Goal: Task Accomplishment & Management: Use online tool/utility

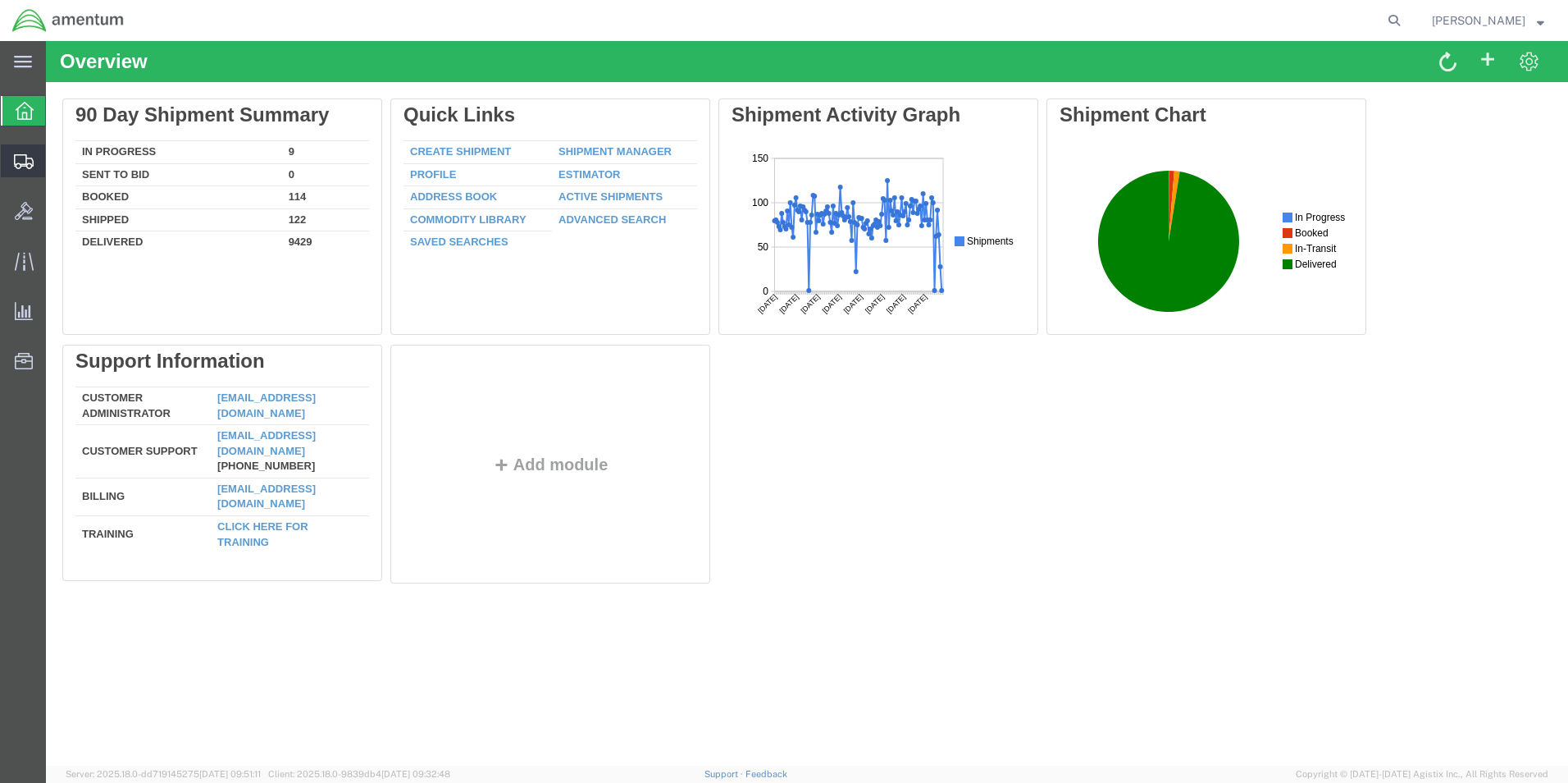
click at [0, 0] on span "Create from Template" at bounding box center [0, 0] width 0 height 0
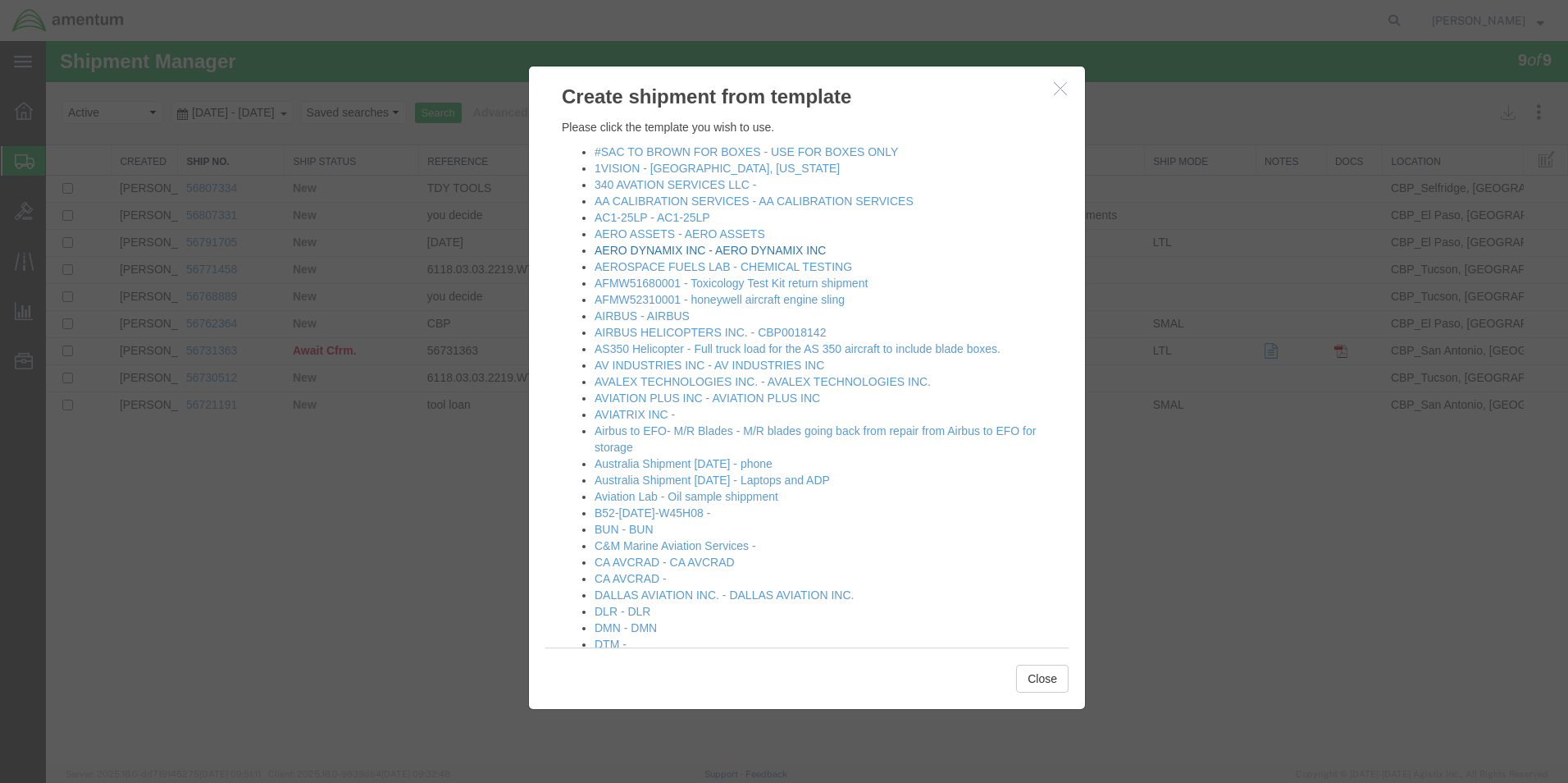
click at [661, 247] on link "AERO DYNAMIX INC - AERO DYNAMIX INC" at bounding box center [710, 251] width 232 height 13
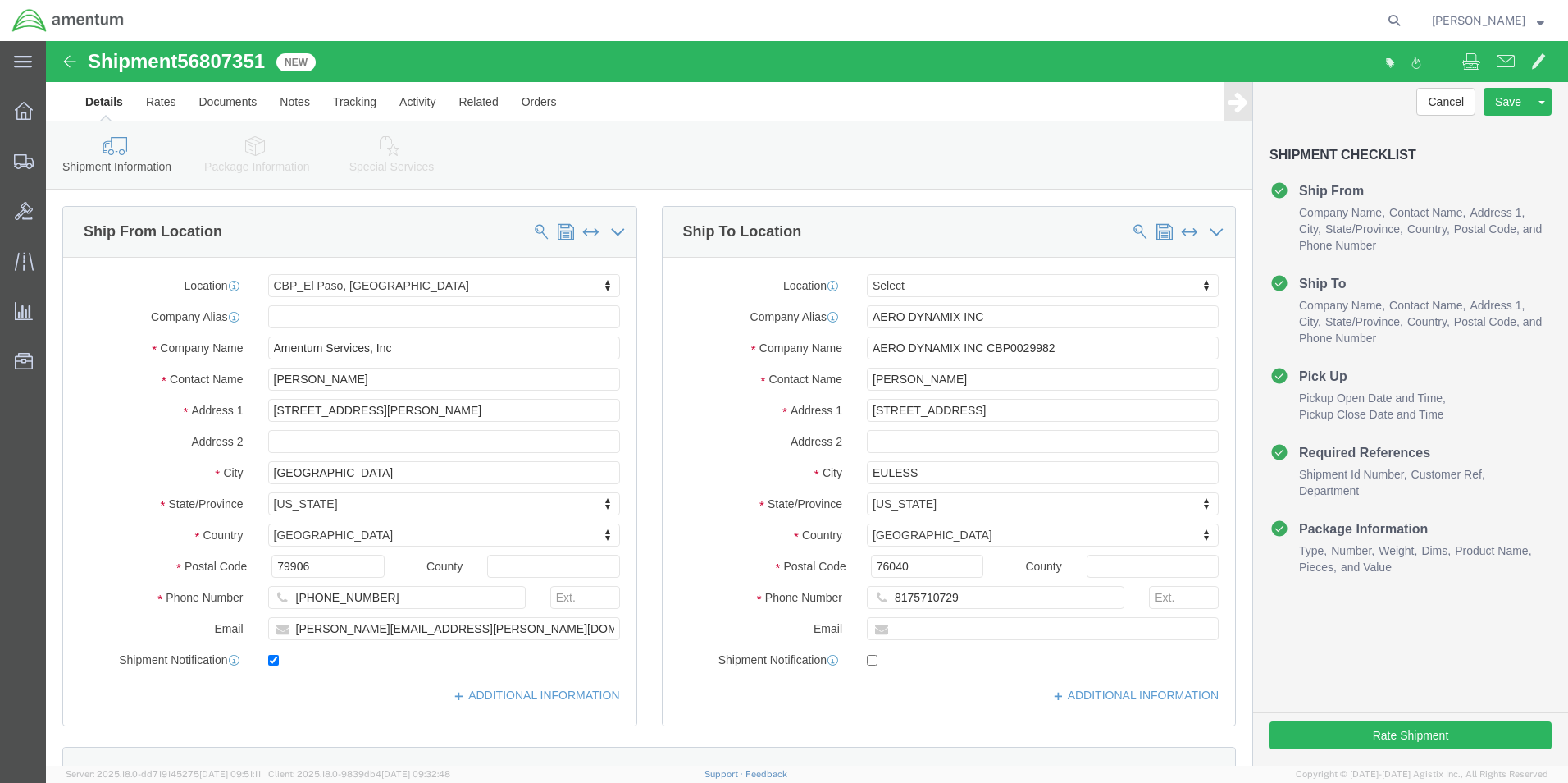
select select "49831"
select select
click input "AERO DYNAMIX INC CBP0029982"
drag, startPoint x: 1022, startPoint y: 306, endPoint x: 972, endPoint y: 304, distance: 50.0
click input "AERO DYNAMIX INC CBP0029982"
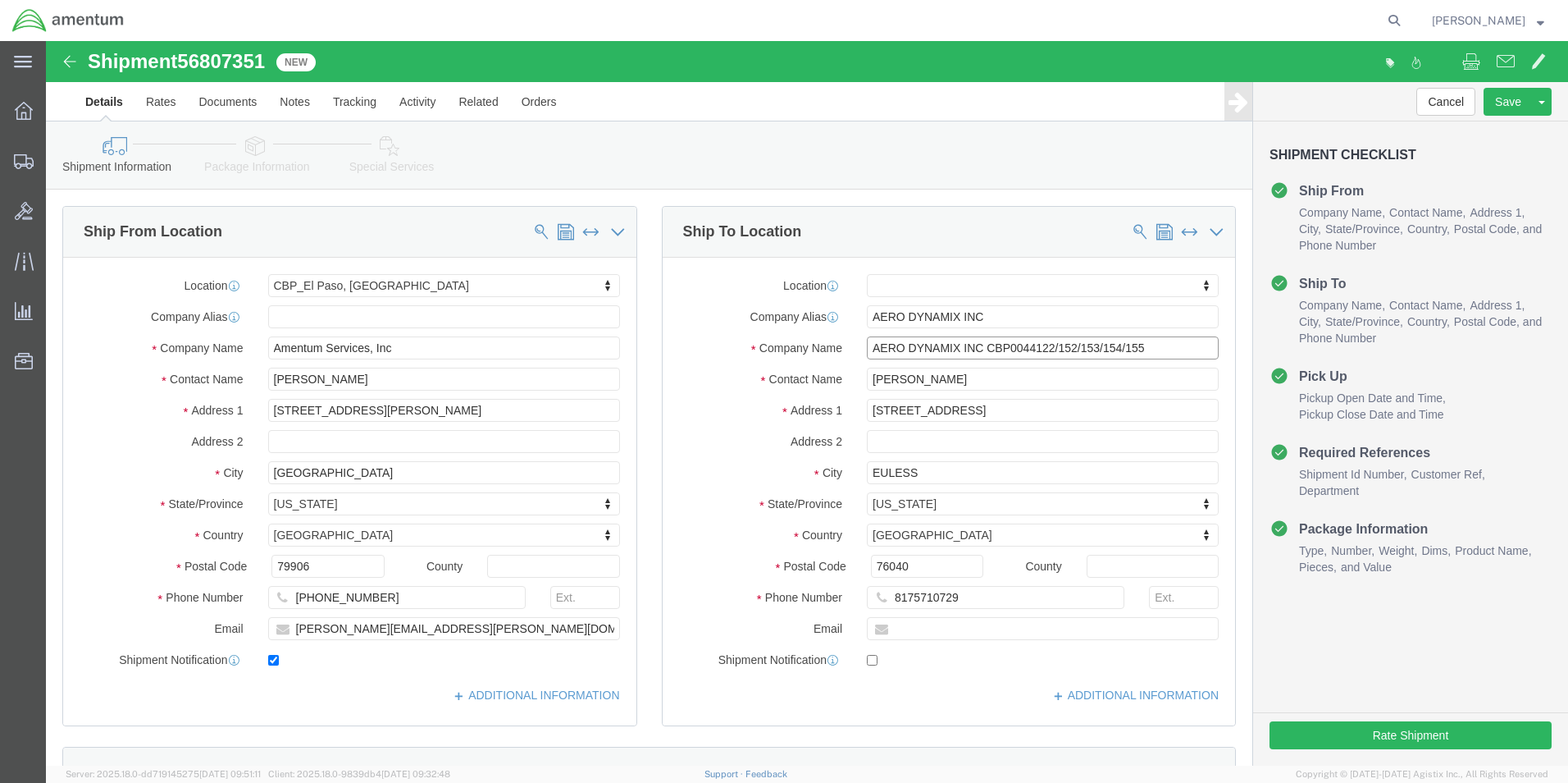
drag, startPoint x: 1102, startPoint y: 306, endPoint x: 938, endPoint y: 306, distance: 164.0
click input "AERO DYNAMIX INC CBP0044122/152/153/154/155"
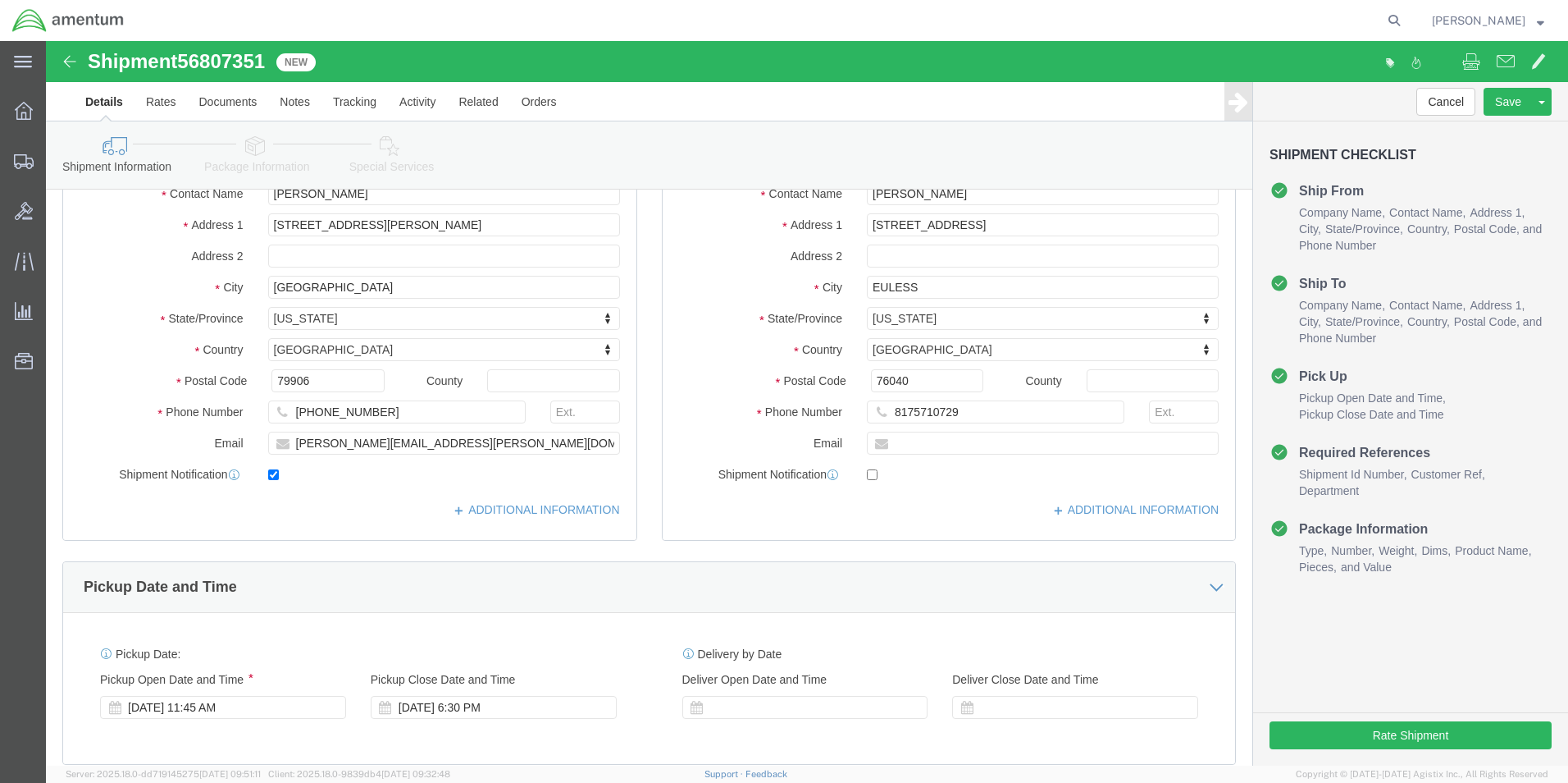
scroll to position [493, 0]
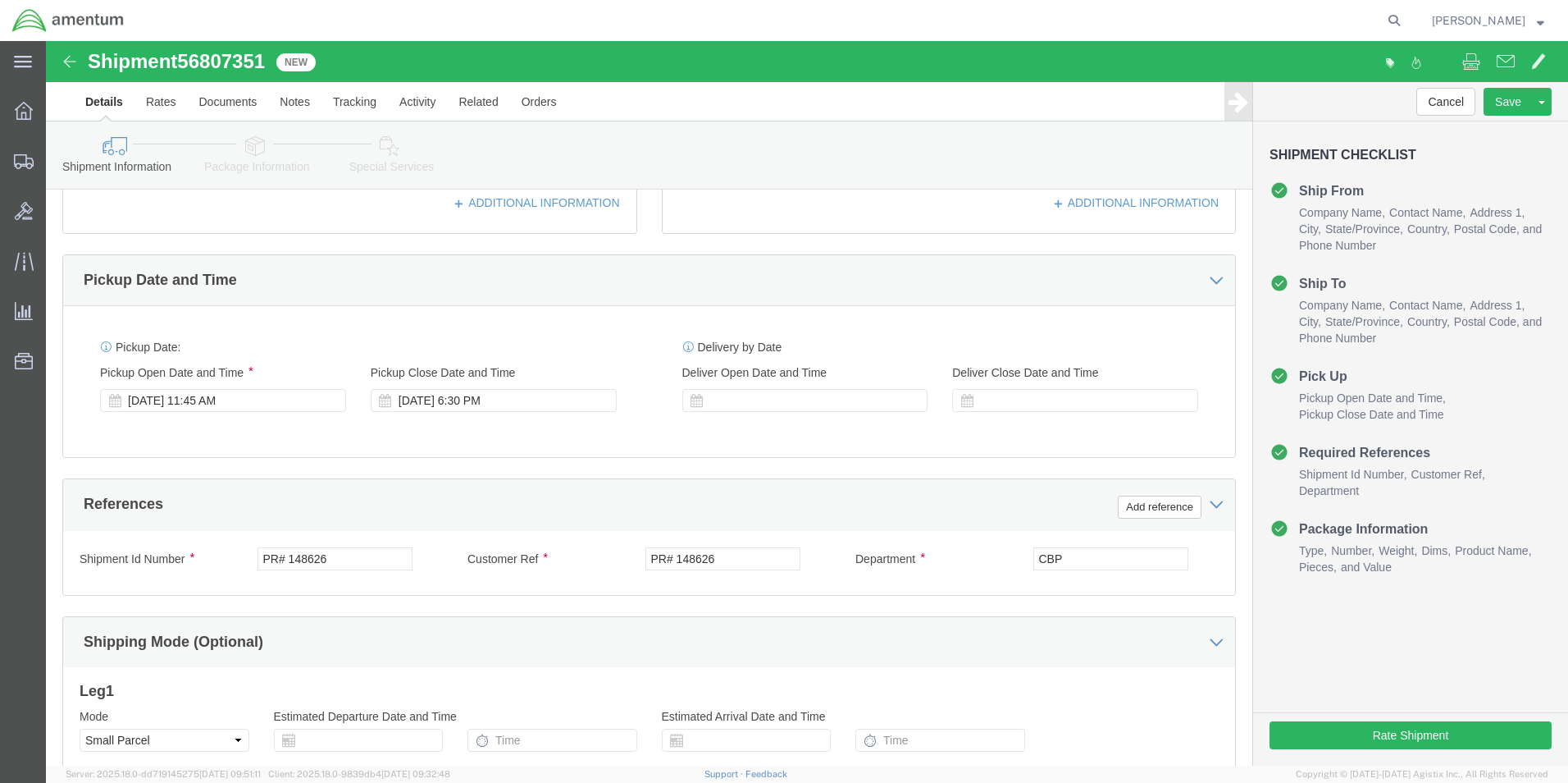
type input "AERO DYNAMIX INC CBP0044122/152/153/154/155"
click input "PR# 148626"
paste input "CBP0044122/152/153/154/155"
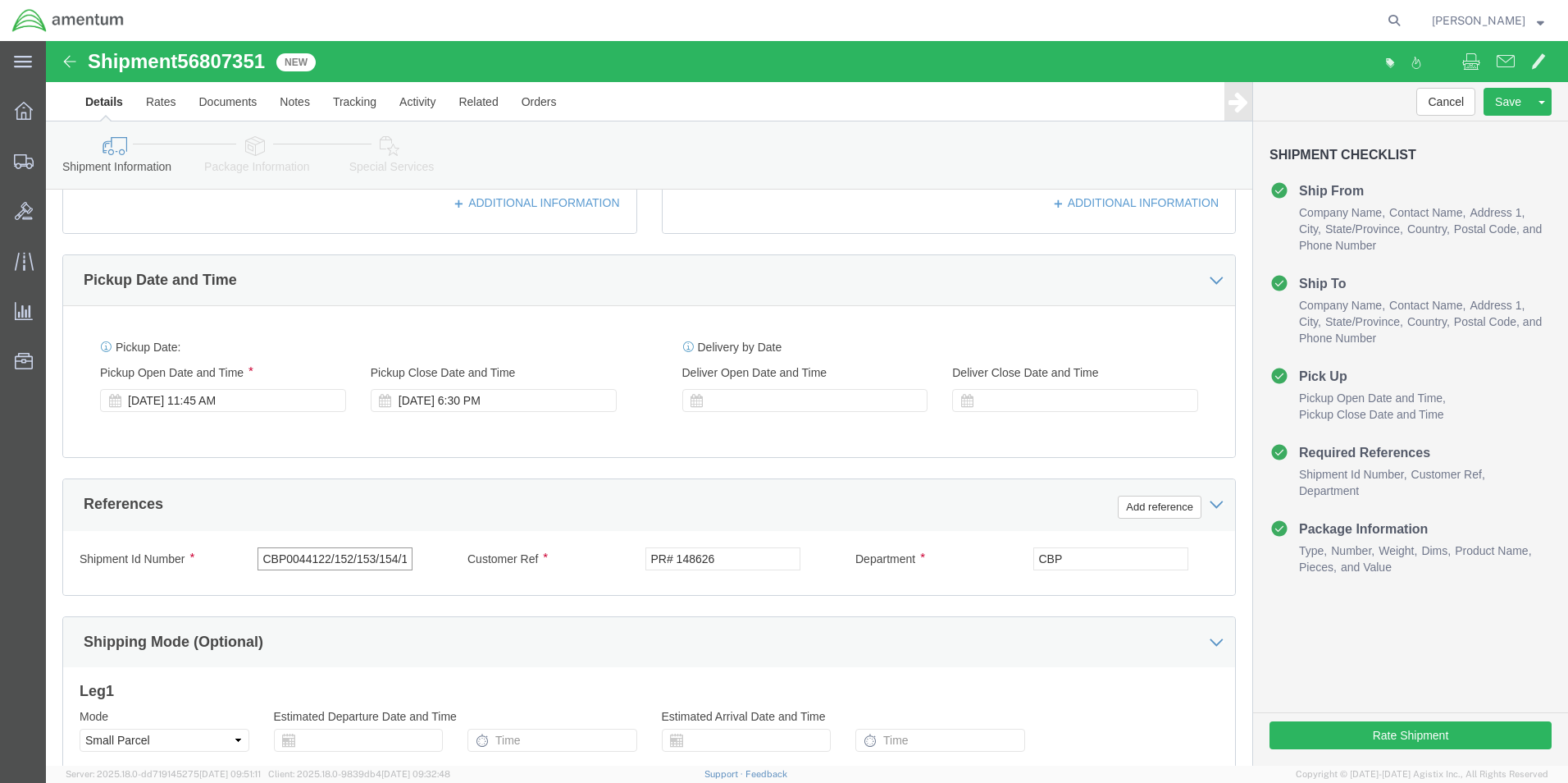
scroll to position [0, 18]
type input "CBP0044122/152/153/154/155"
click input "PR# 148626"
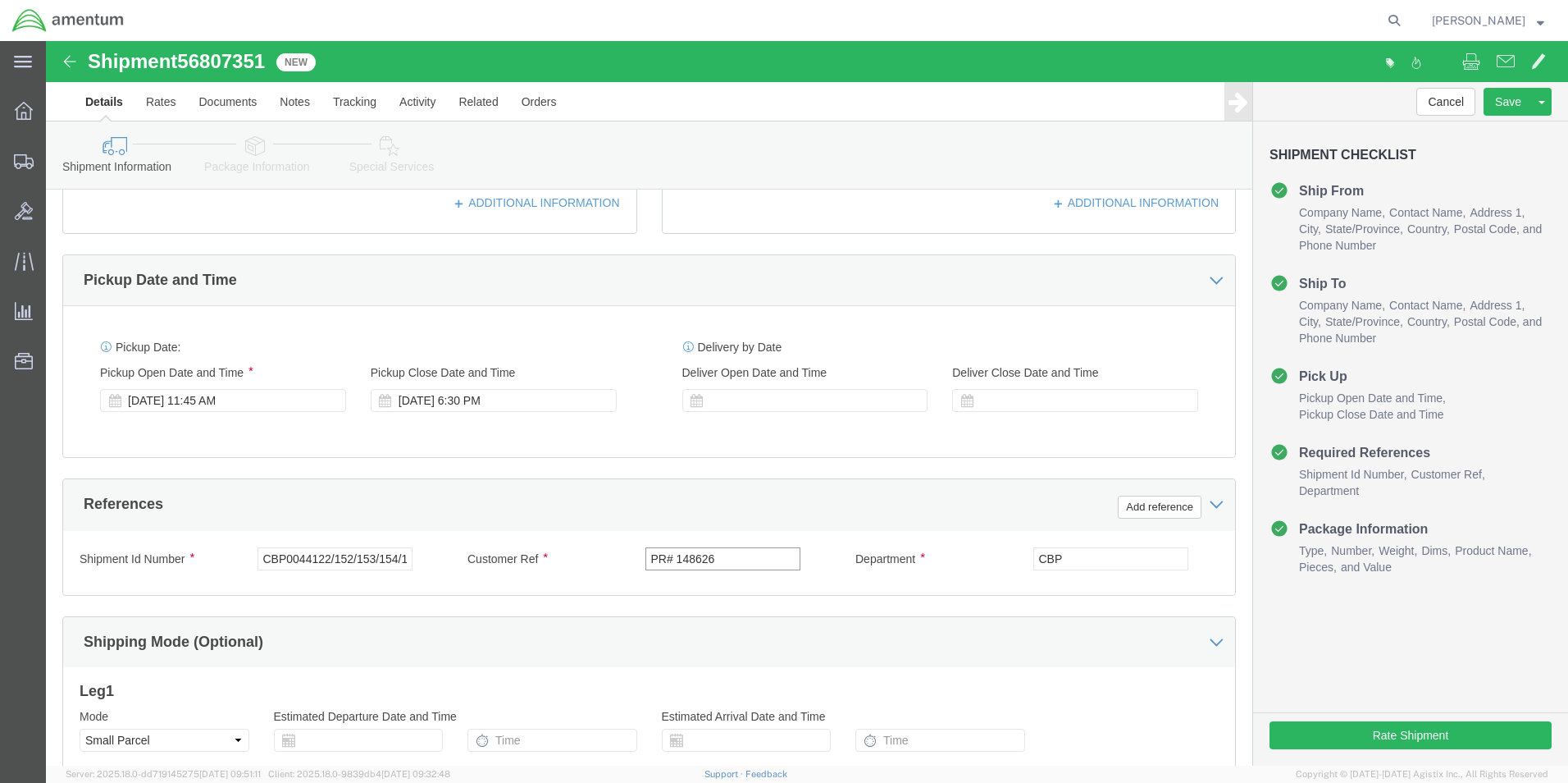
click input "PR# 148626"
paste input "CBP0044122/152/153/154/155"
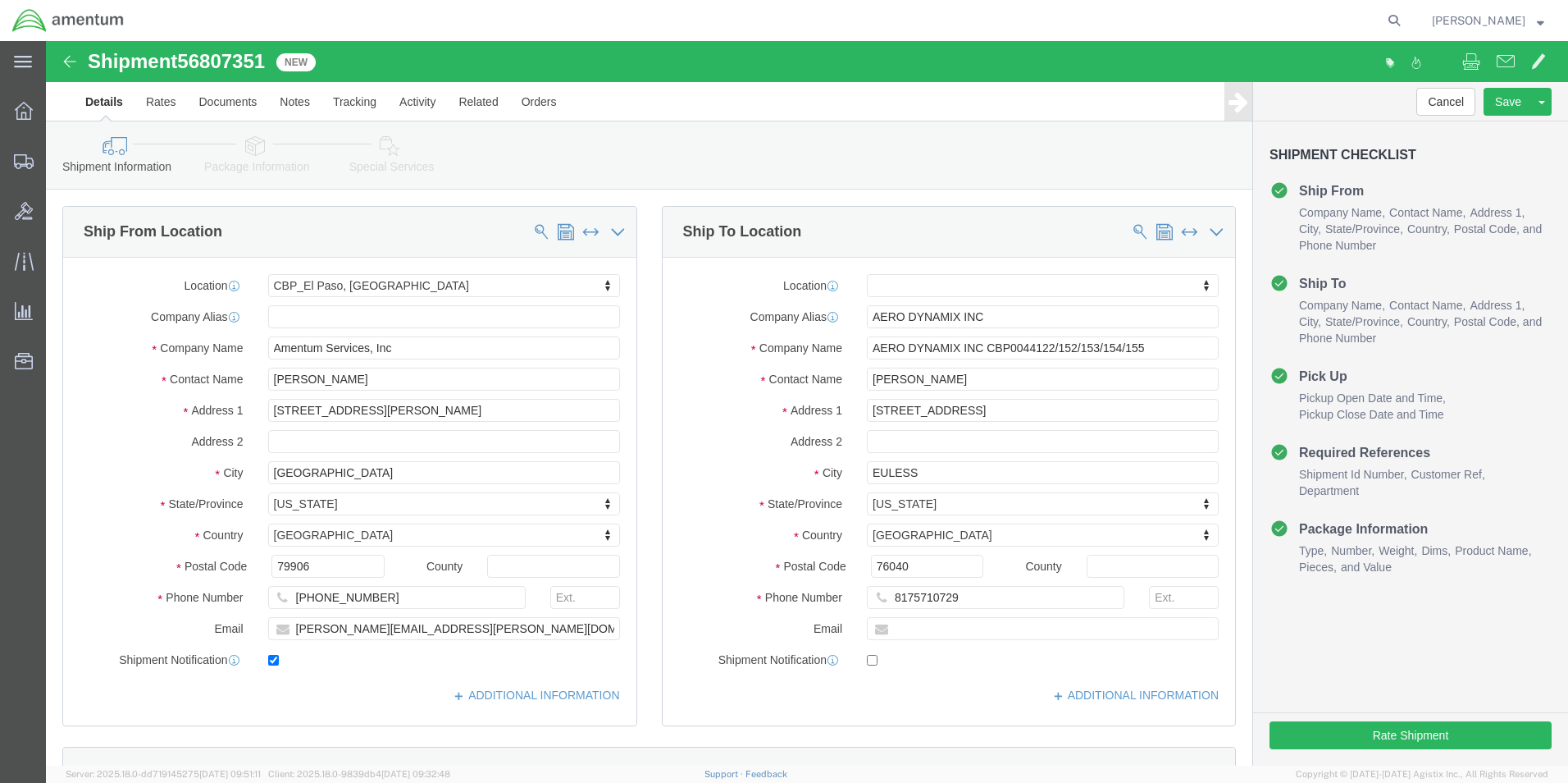
type input "CBP0044122/152/153/154/155"
click link "Package Information"
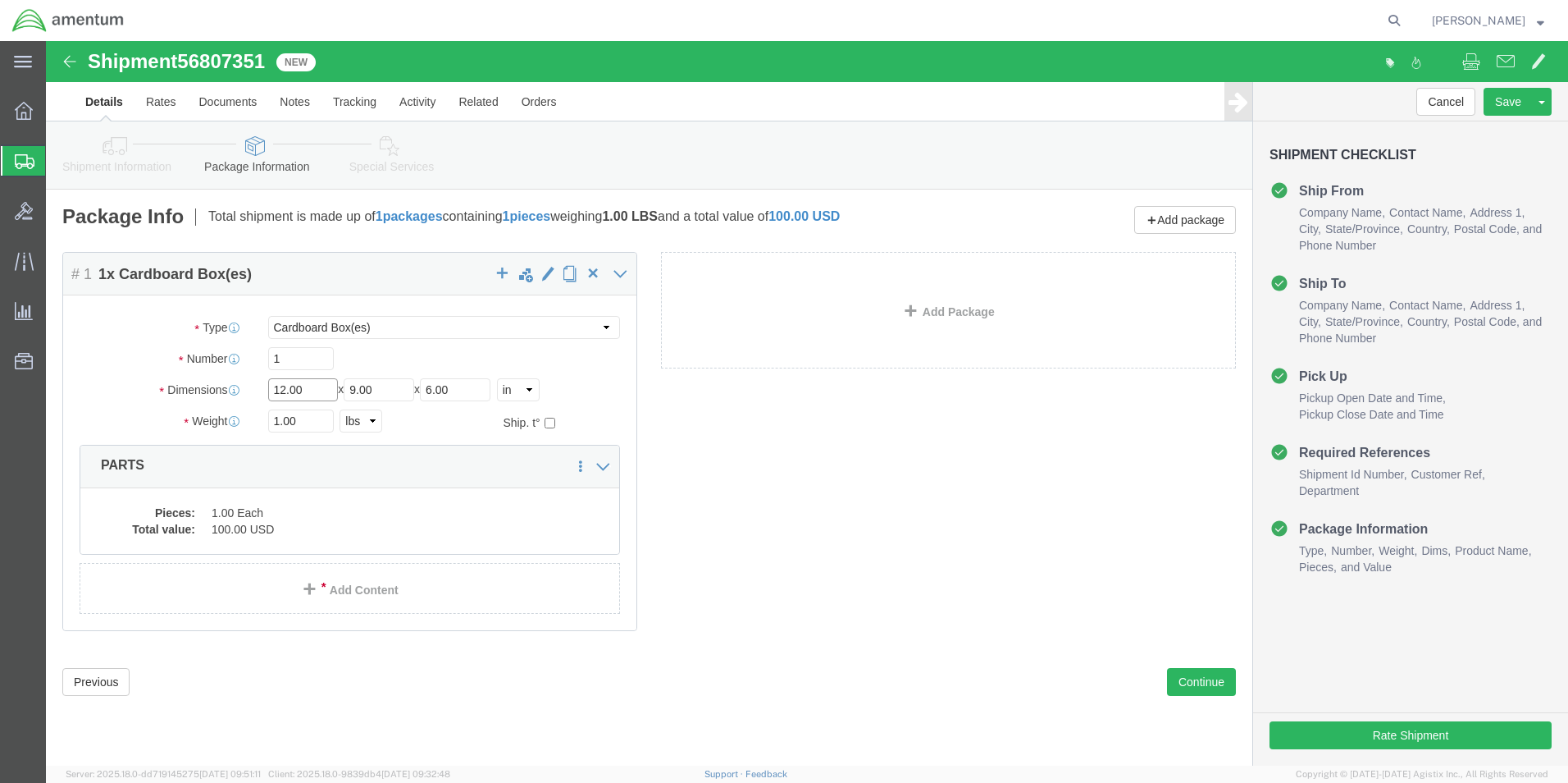
click input "12.00"
type input "17"
type input "13"
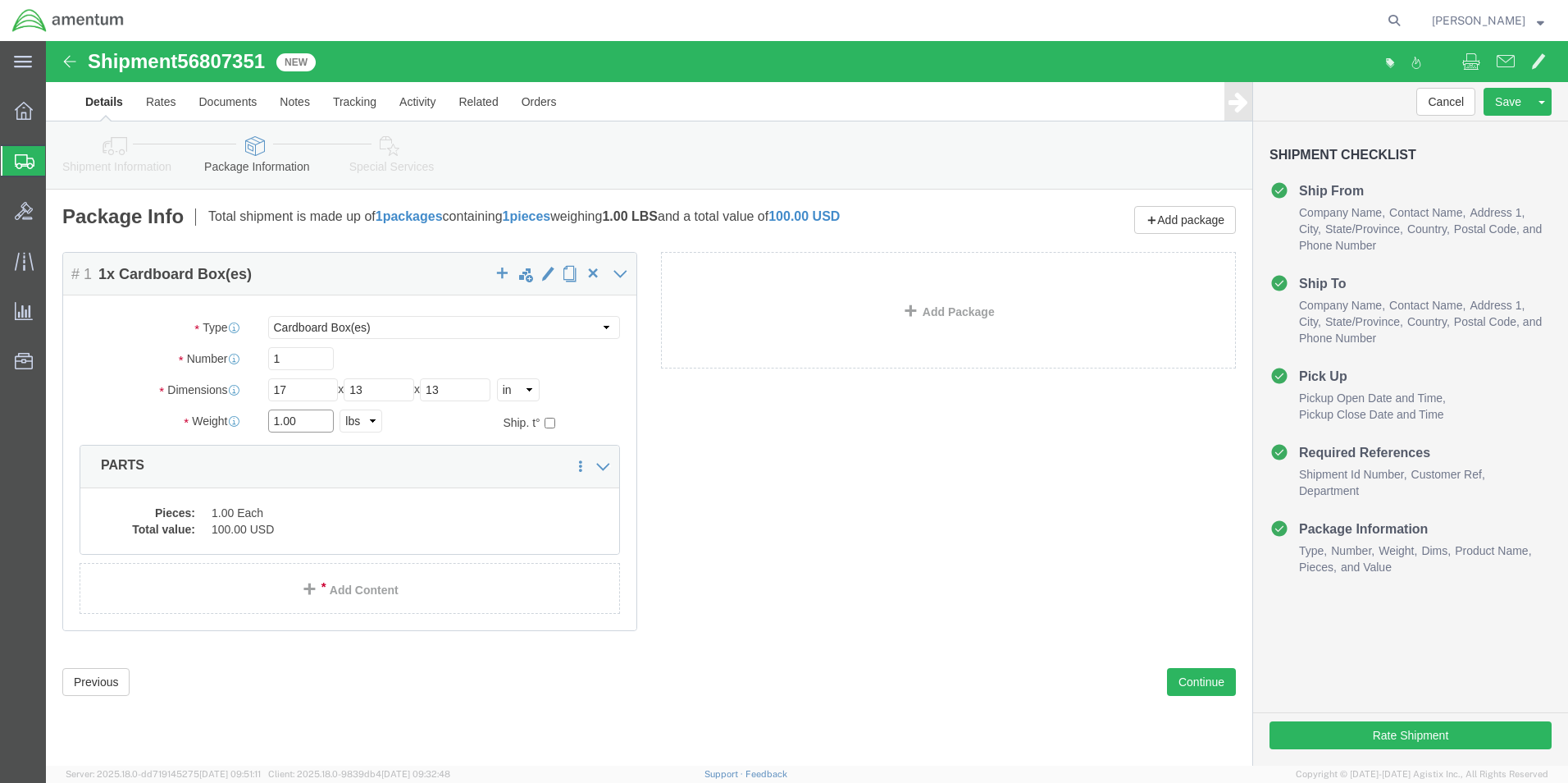
click input "1.00"
type input "14.20"
click dd "100.00 USD"
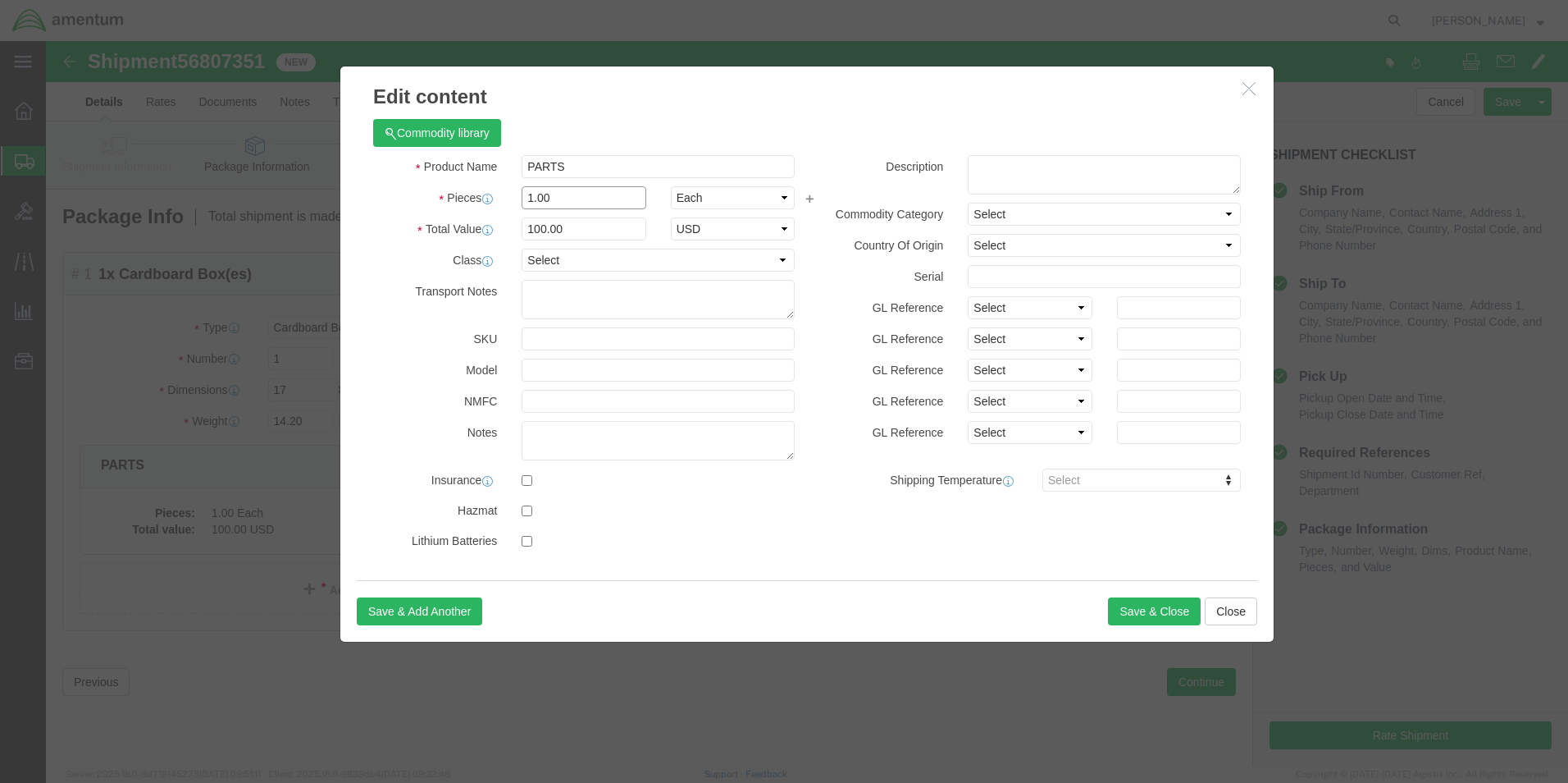
click input "1.00"
type input "5"
type input "500"
click h3 "Edit content"
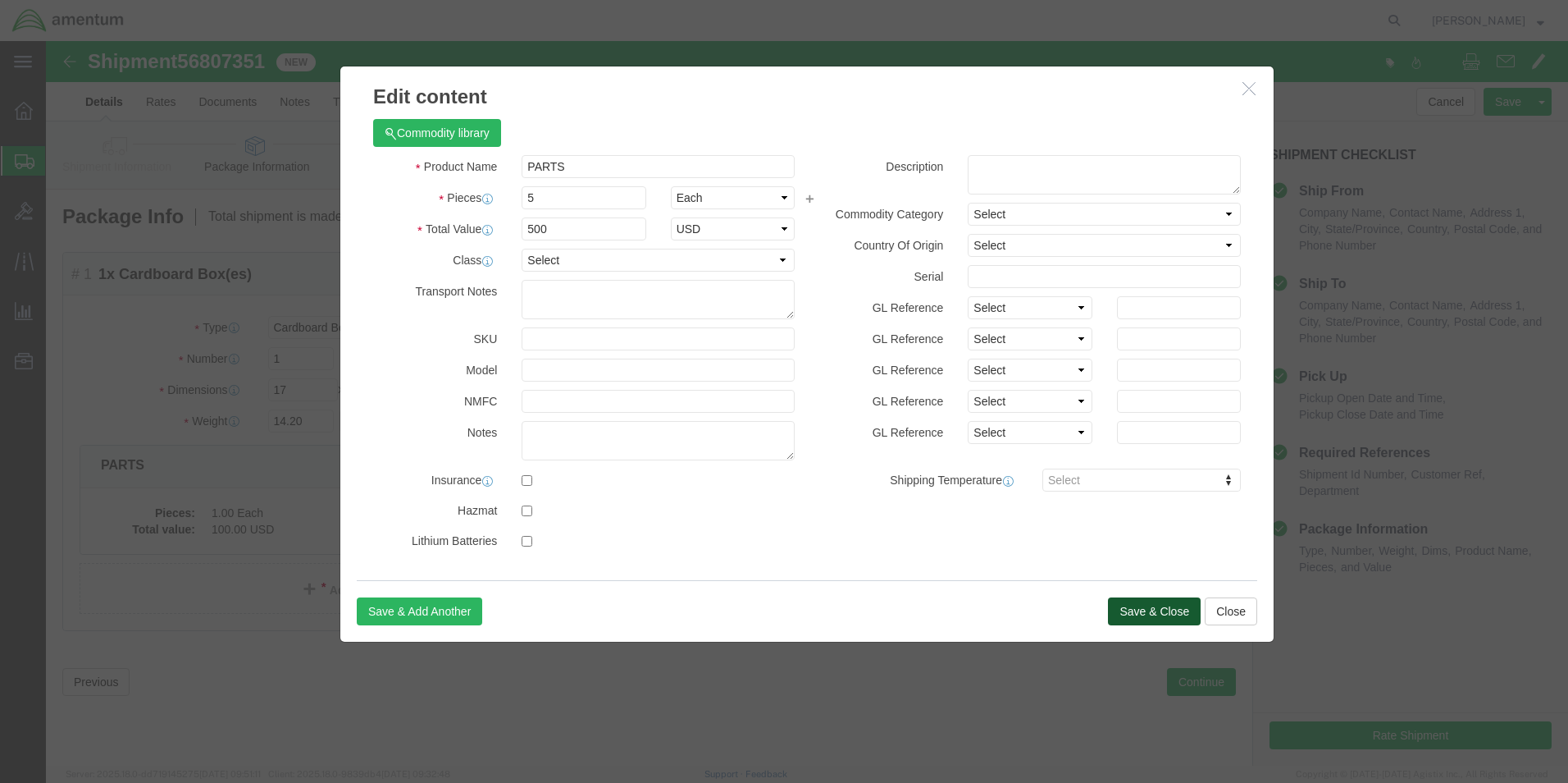
click button "Save & Close"
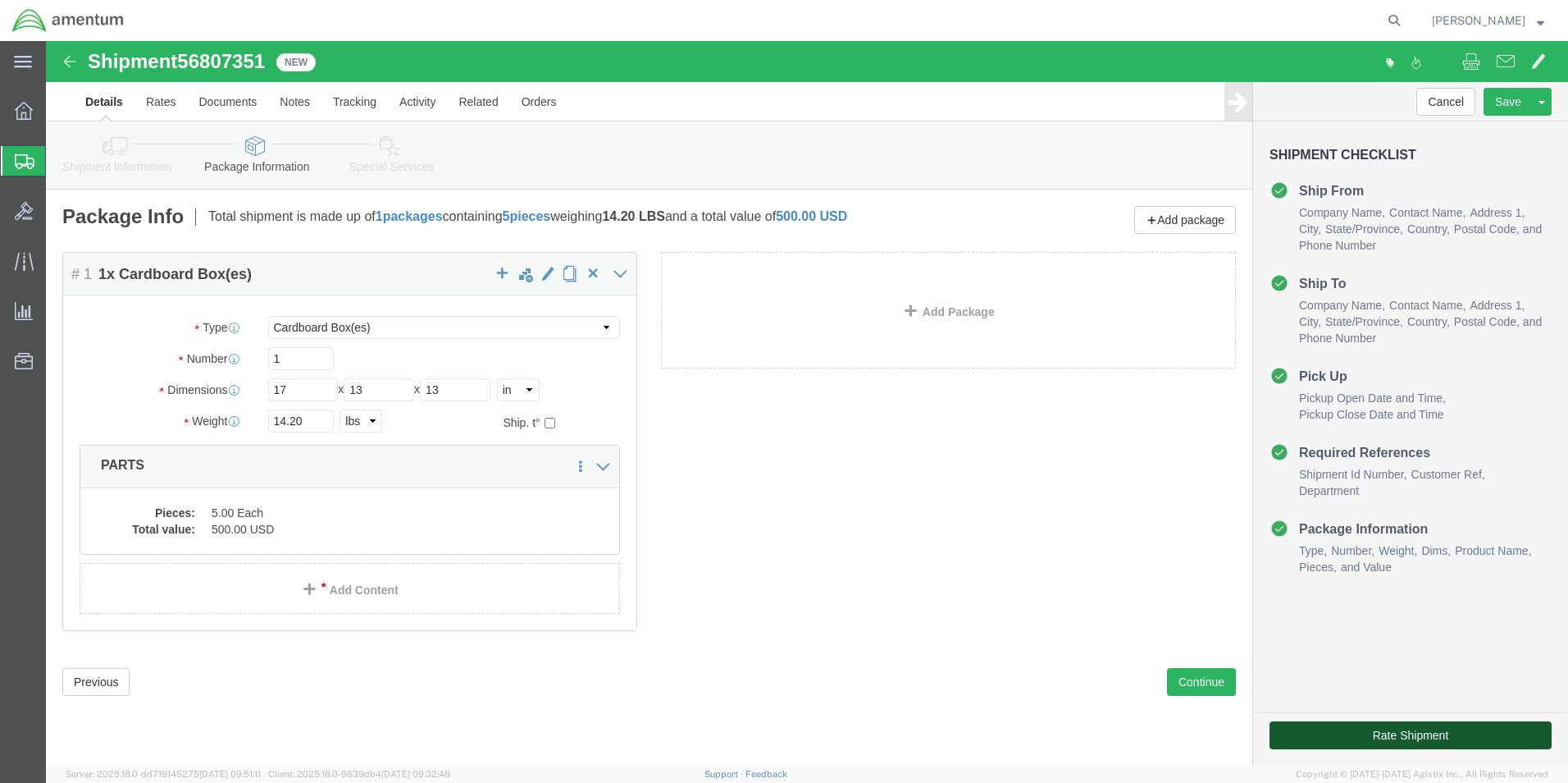
click button "Rate Shipment"
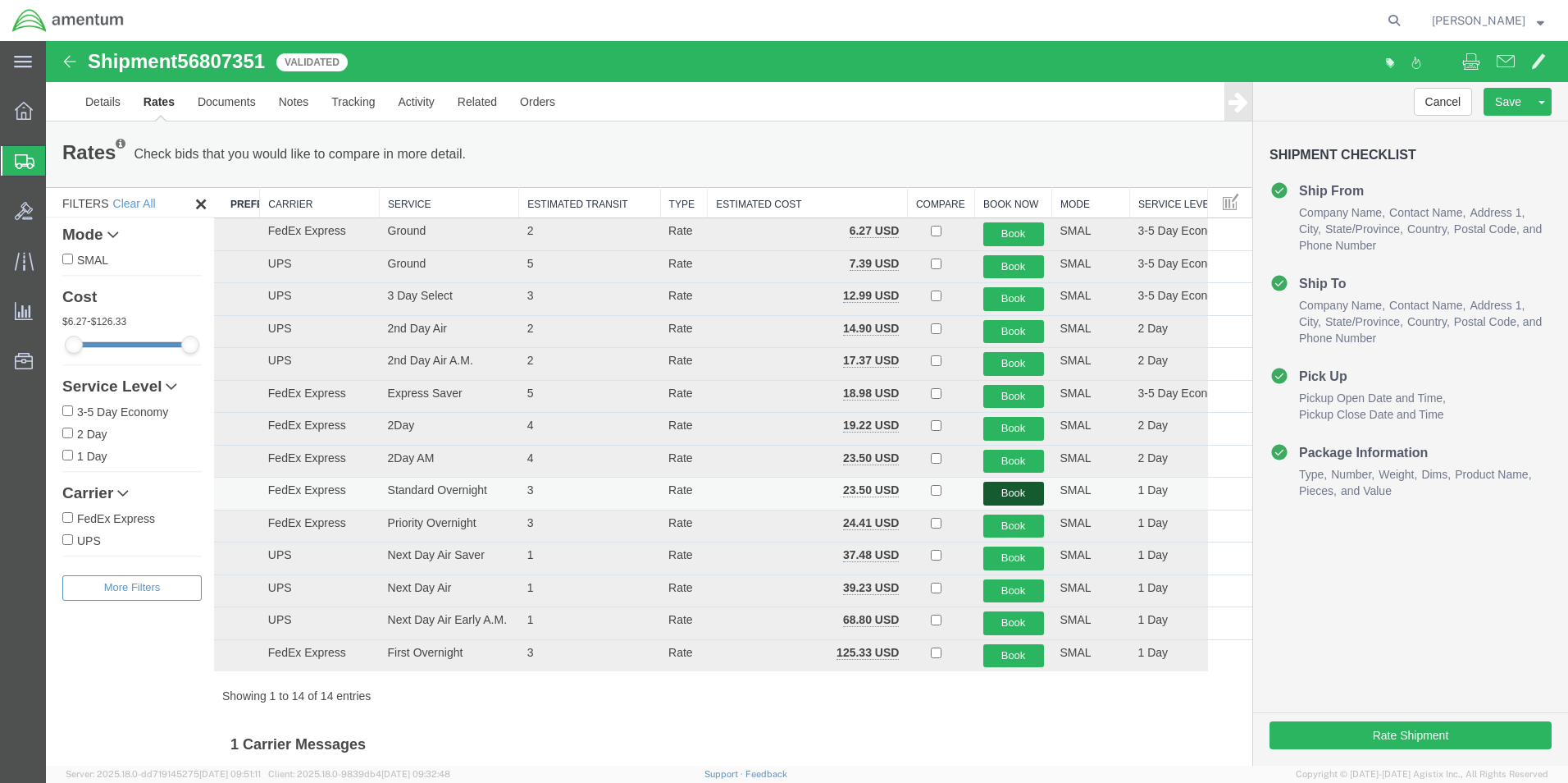
click at [993, 493] on button "Book" at bounding box center [1013, 493] width 60 height 24
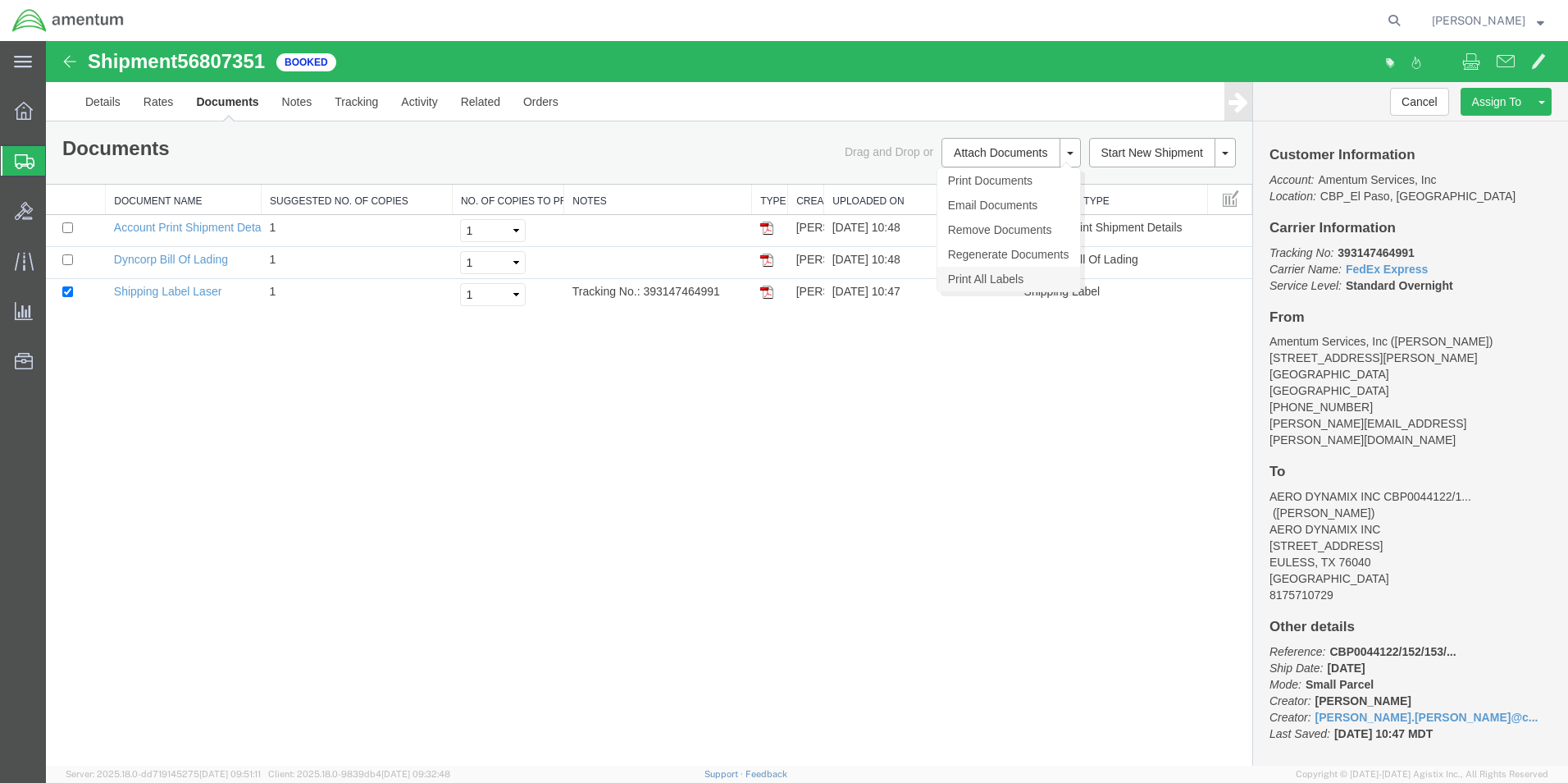
click at [980, 277] on link "Print All Labels" at bounding box center [1008, 279] width 143 height 25
click at [1467, 126] on link "Clone Shipment" at bounding box center [1479, 129] width 142 height 25
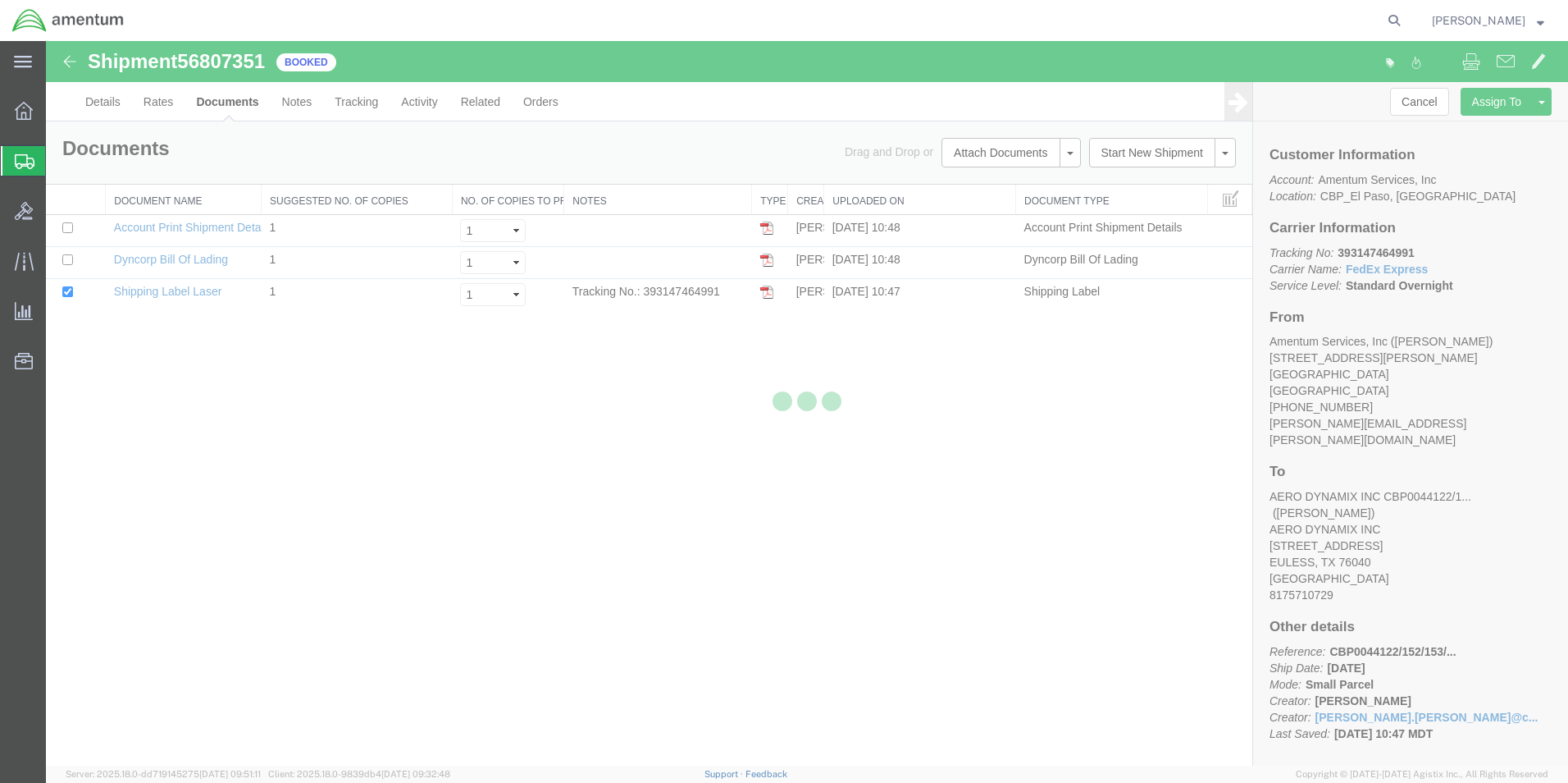
select select "49831"
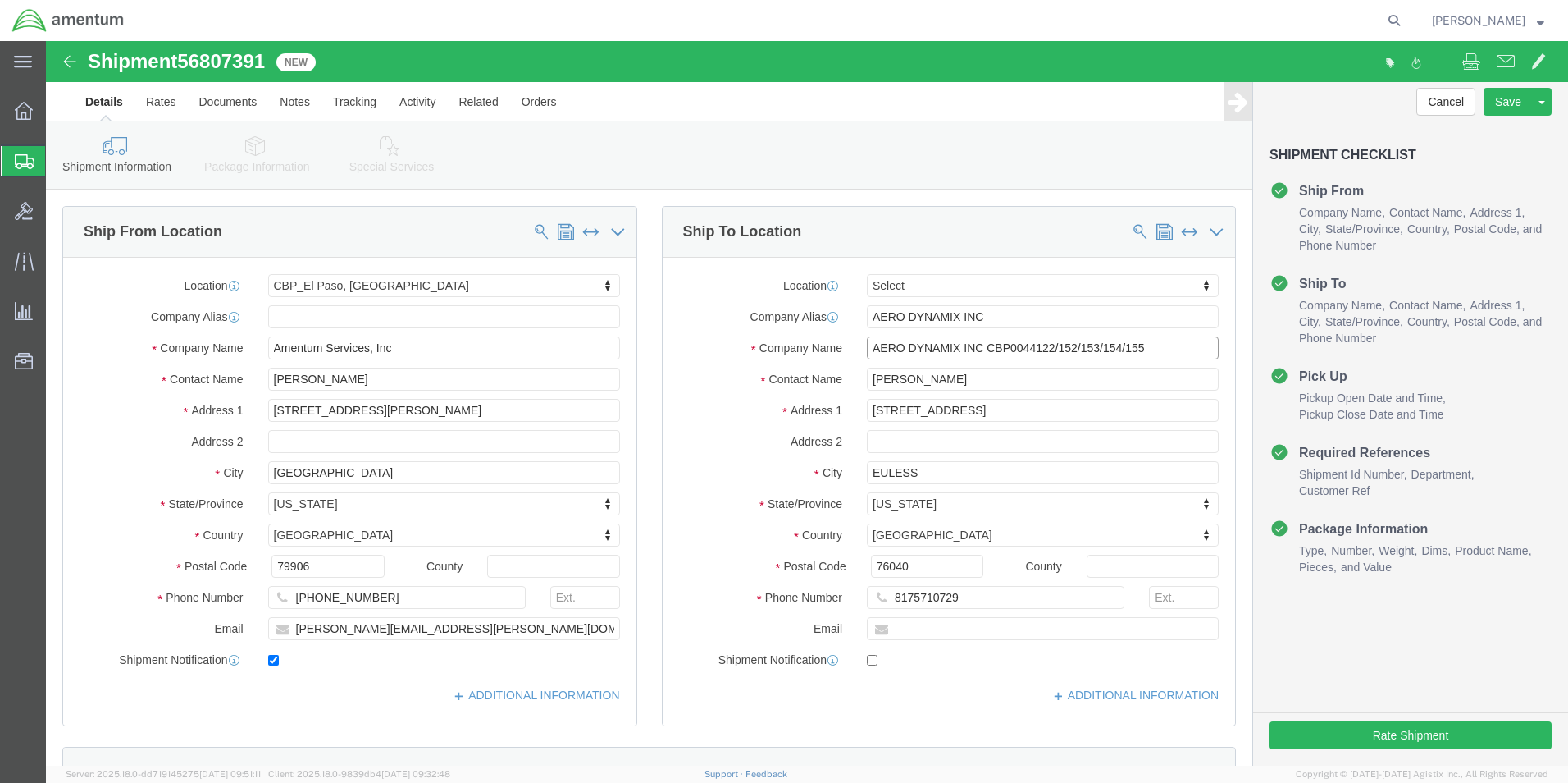
drag, startPoint x: 1116, startPoint y: 310, endPoint x: 981, endPoint y: 308, distance: 135.0
click input "AERO DYNAMIX INC CBP0044122/152/153/154/155"
drag, startPoint x: 1126, startPoint y: 303, endPoint x: 936, endPoint y: 307, distance: 190.0
click input "AERO DYNAMIX INC CBP0044105/117/118/120/121/123"
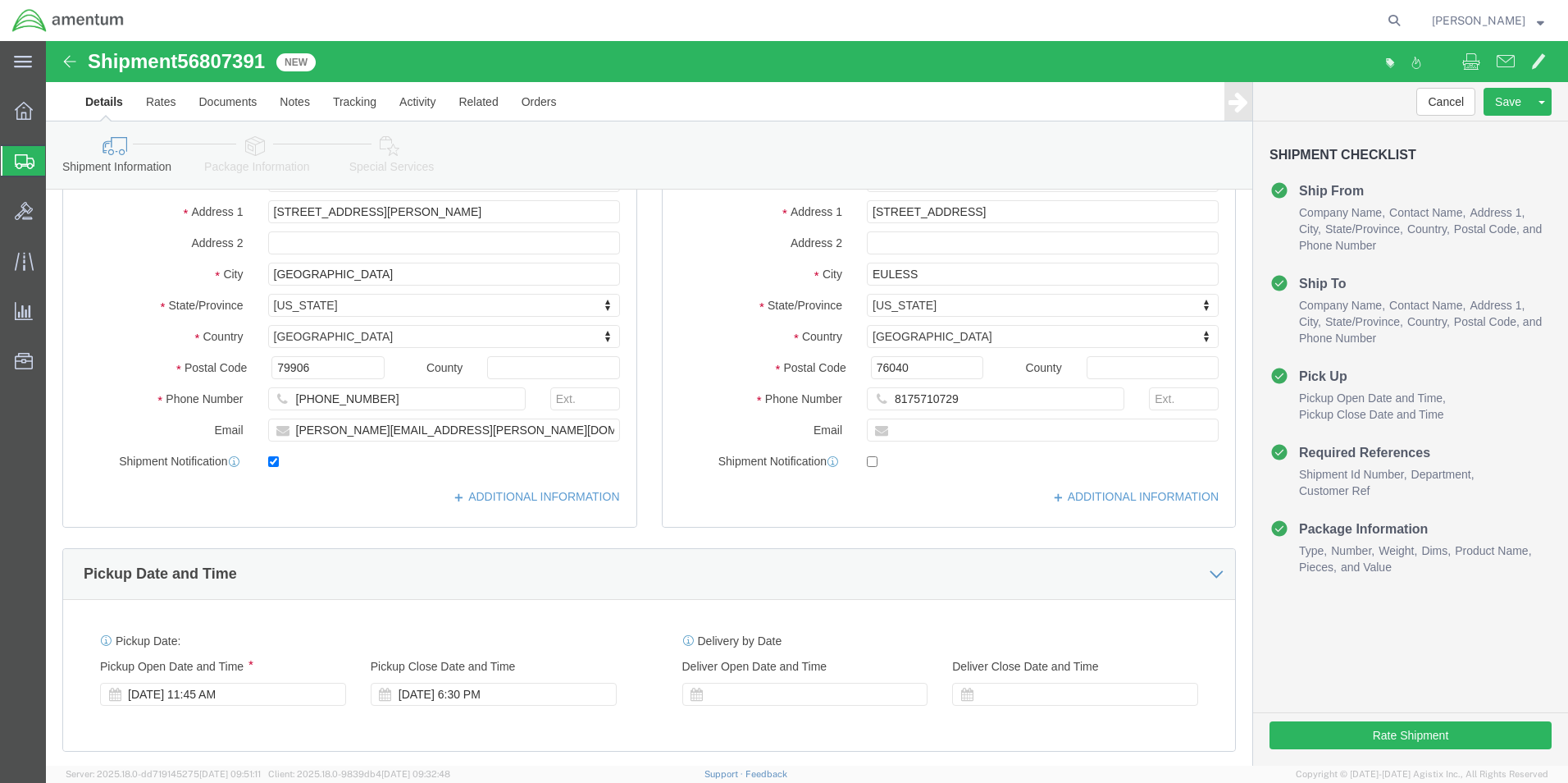
scroll to position [410, 0]
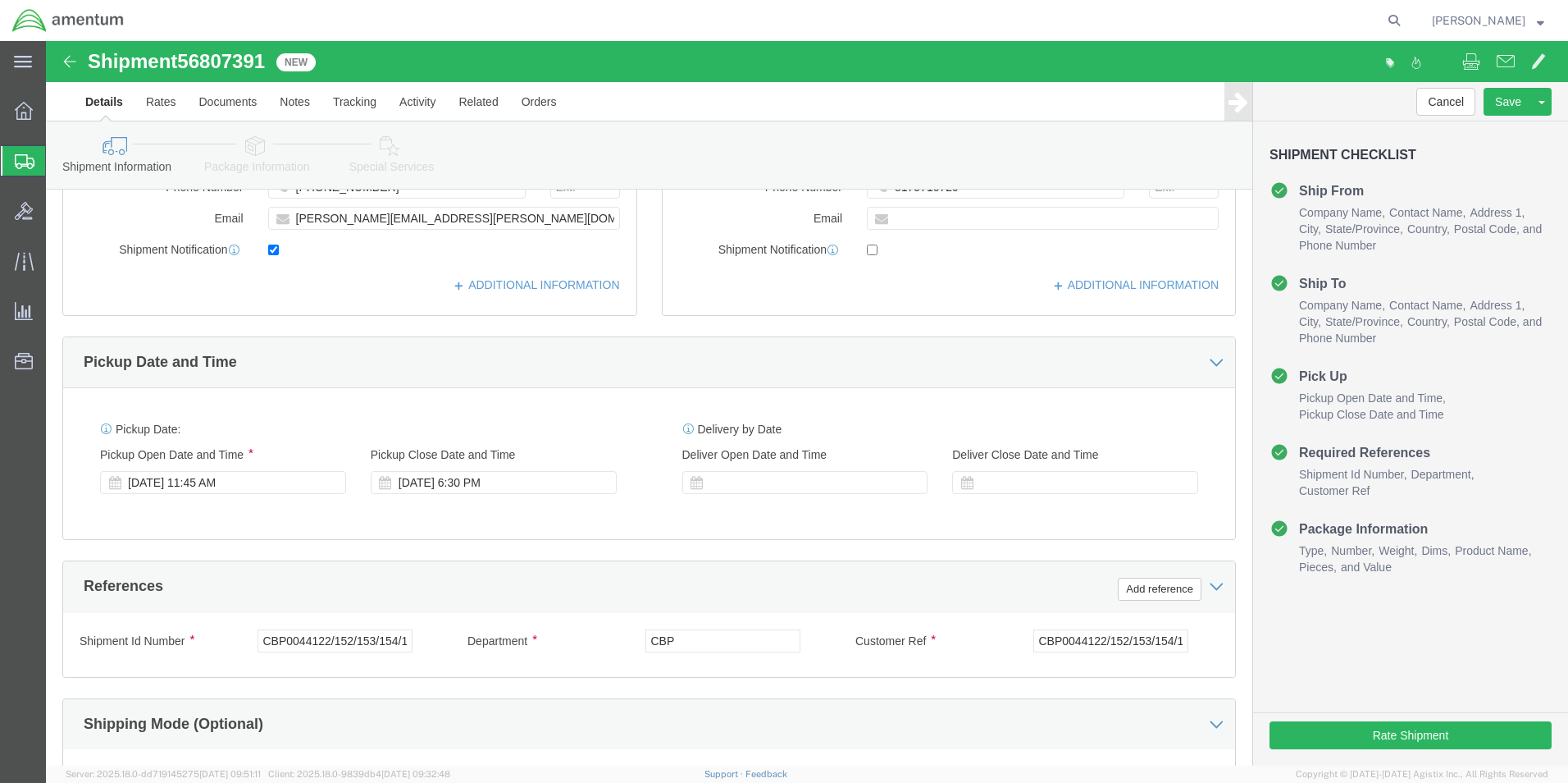
type input "AERO DYNAMIX INC CBP0044105/117/118/120/121/123"
click input "CBP0044122/152/153/154/155"
paste input "05/117/118/120/121/123"
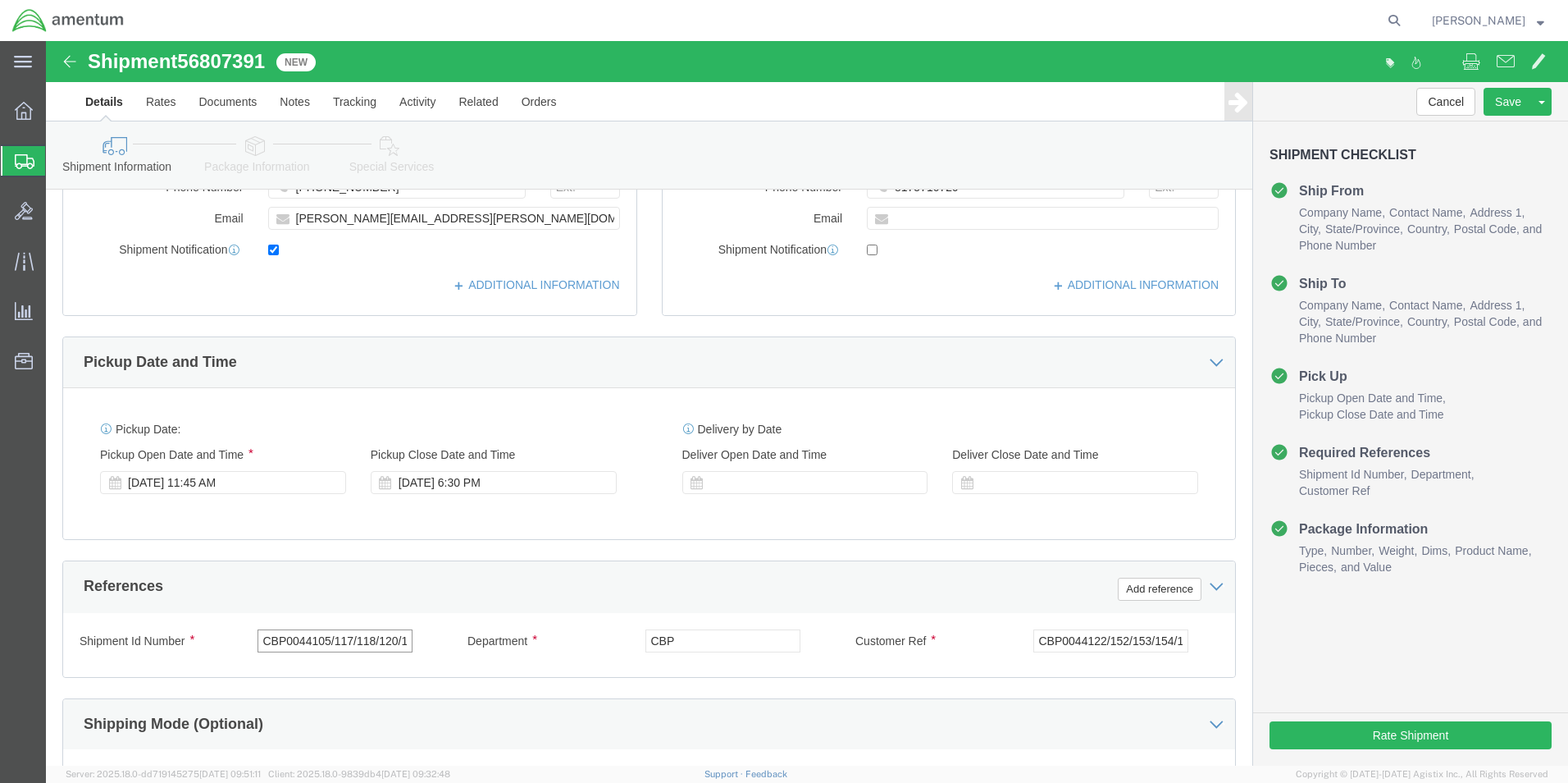
scroll to position [0, 39]
type input "CBP0044105/117/118/120/121/123"
click input "CBP0044122/152/153/154/155"
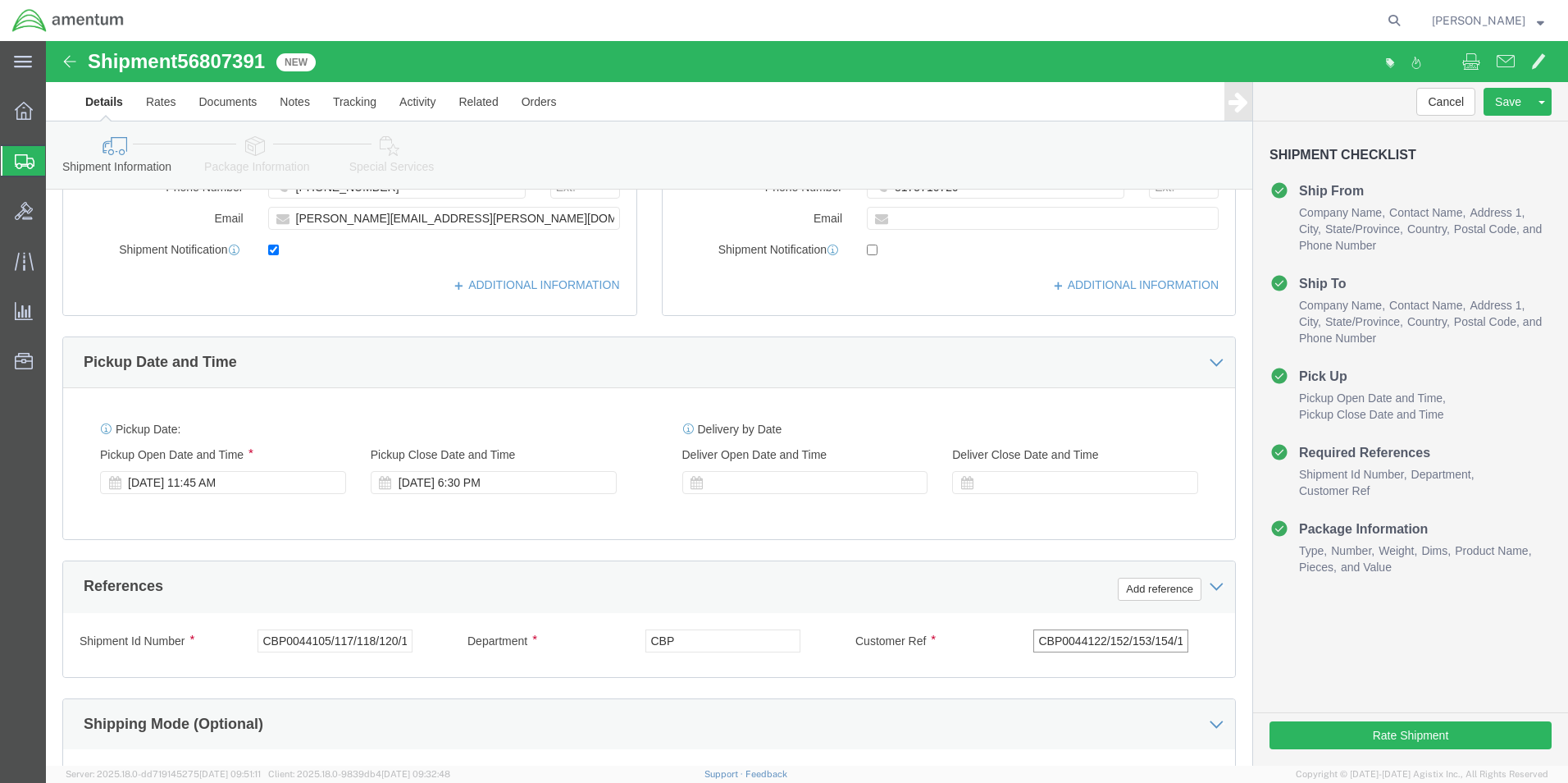
click input "CBP0044122/152/153/154/155"
paste input "05/117/118/120/121/123"
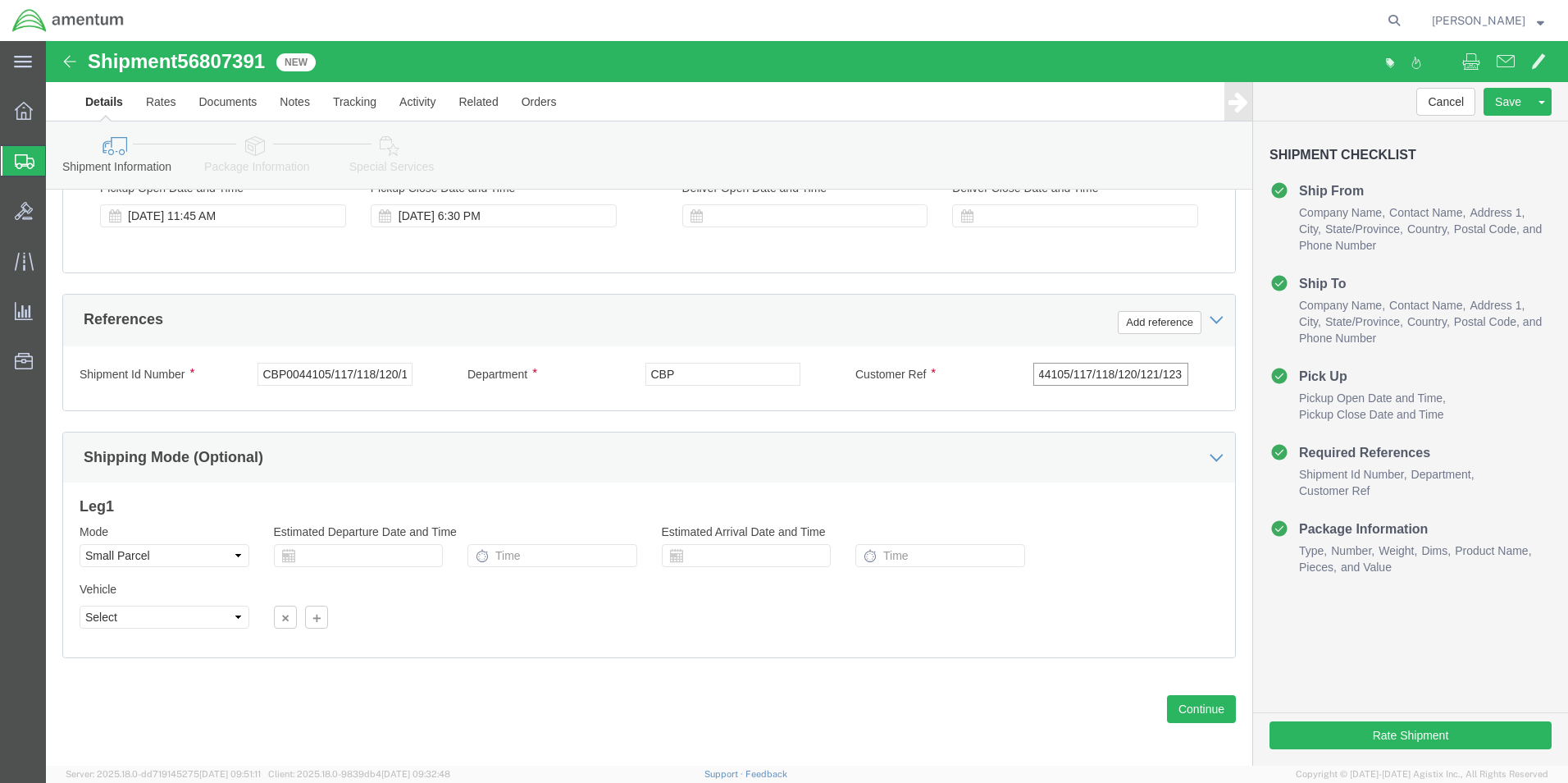
scroll to position [685, 0]
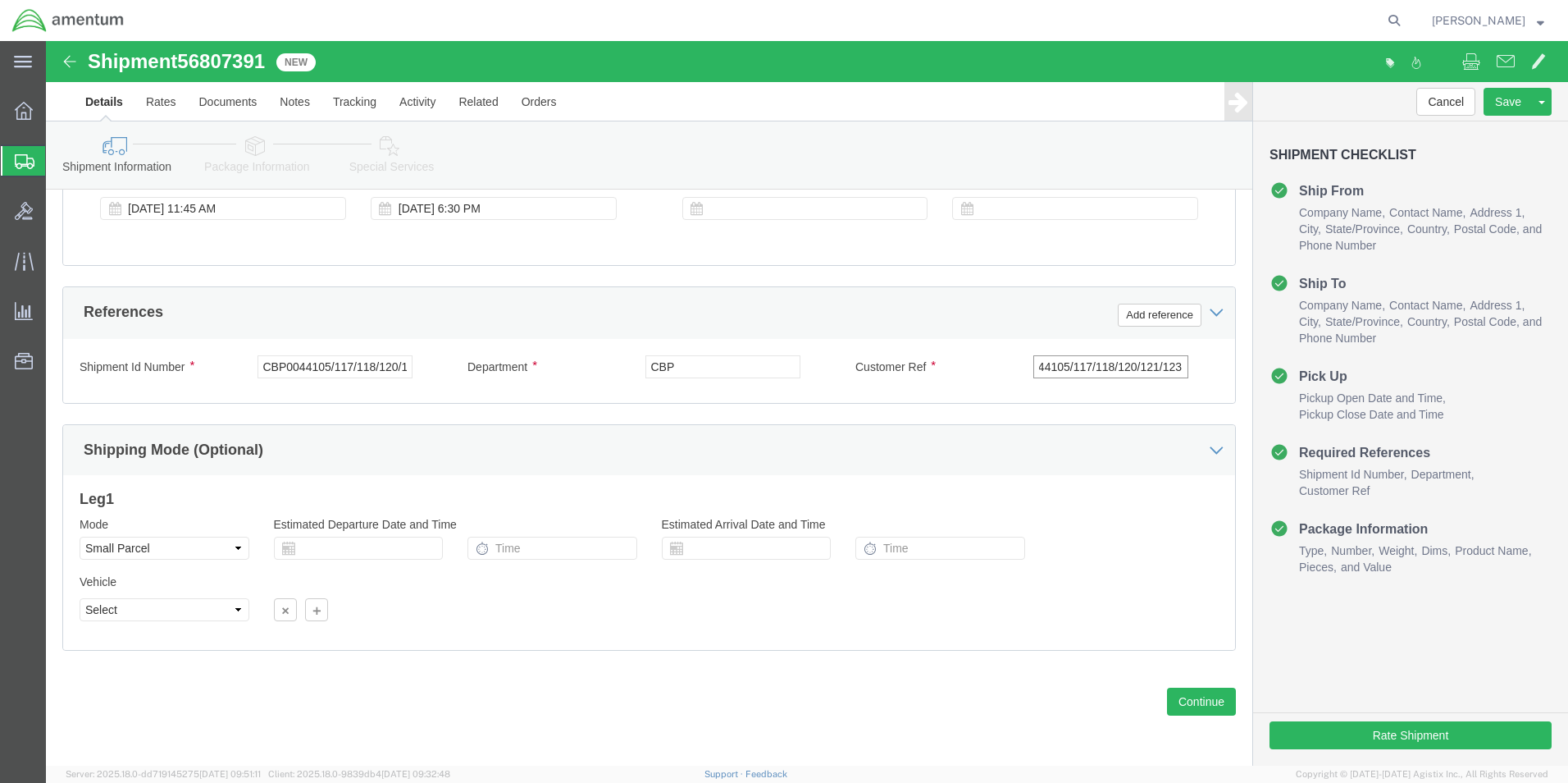
type input "CBP0044105/117/118/120/121/123"
click icon
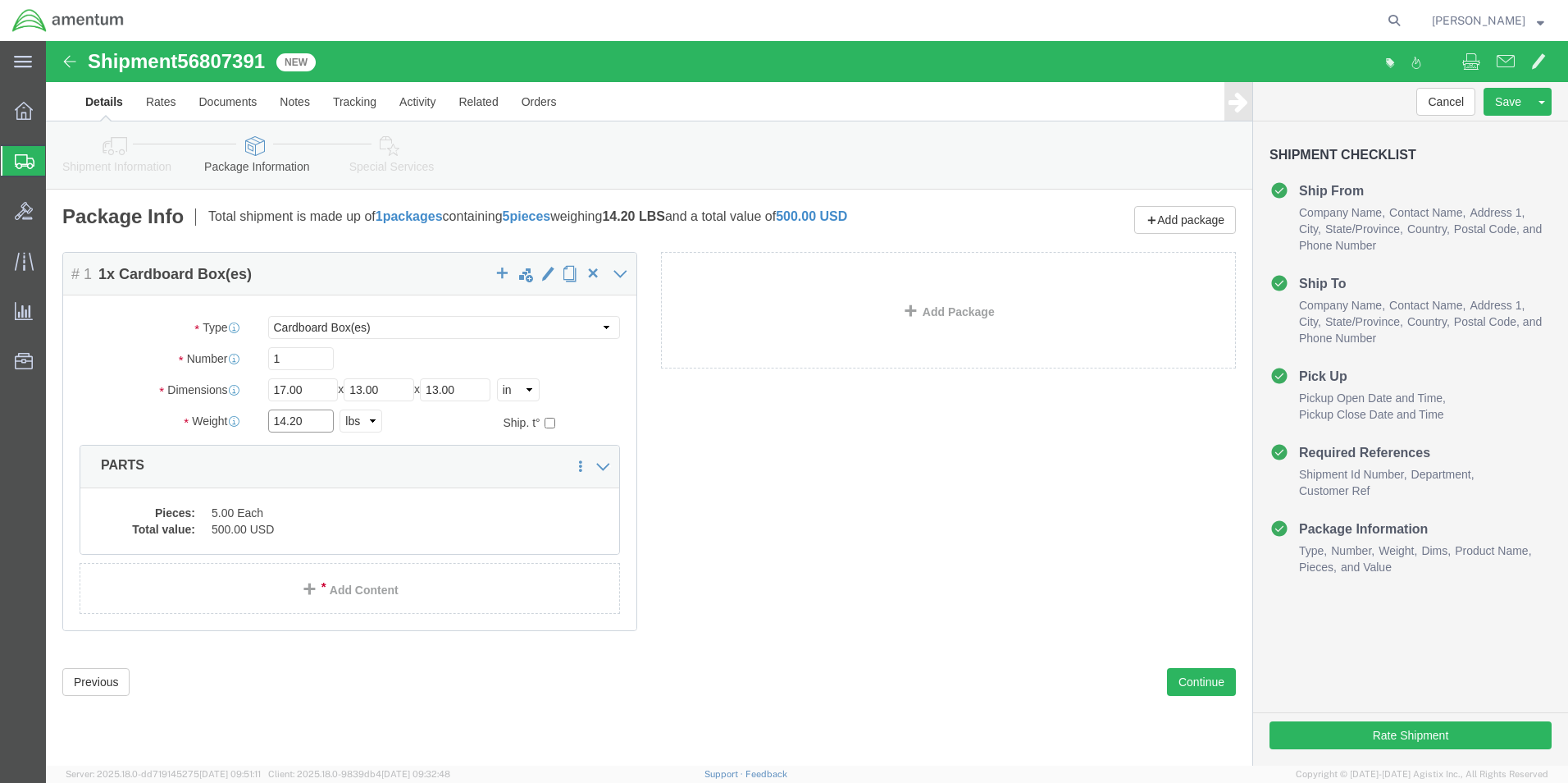
click input "14.20"
type input "13.20"
click dd "5.00 Each"
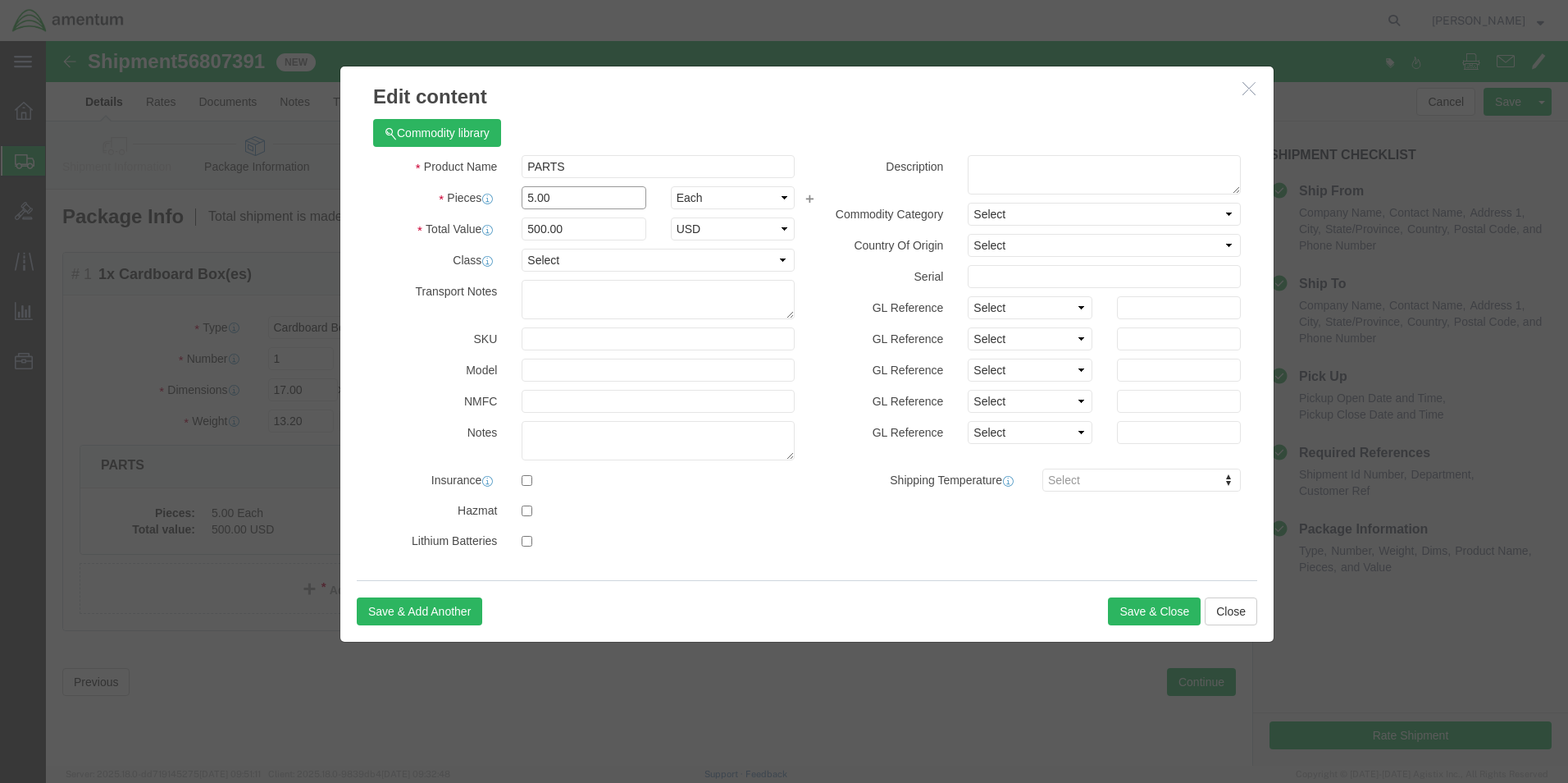
click input "5.00"
type input "6"
type input "600"
click button "Save & Close"
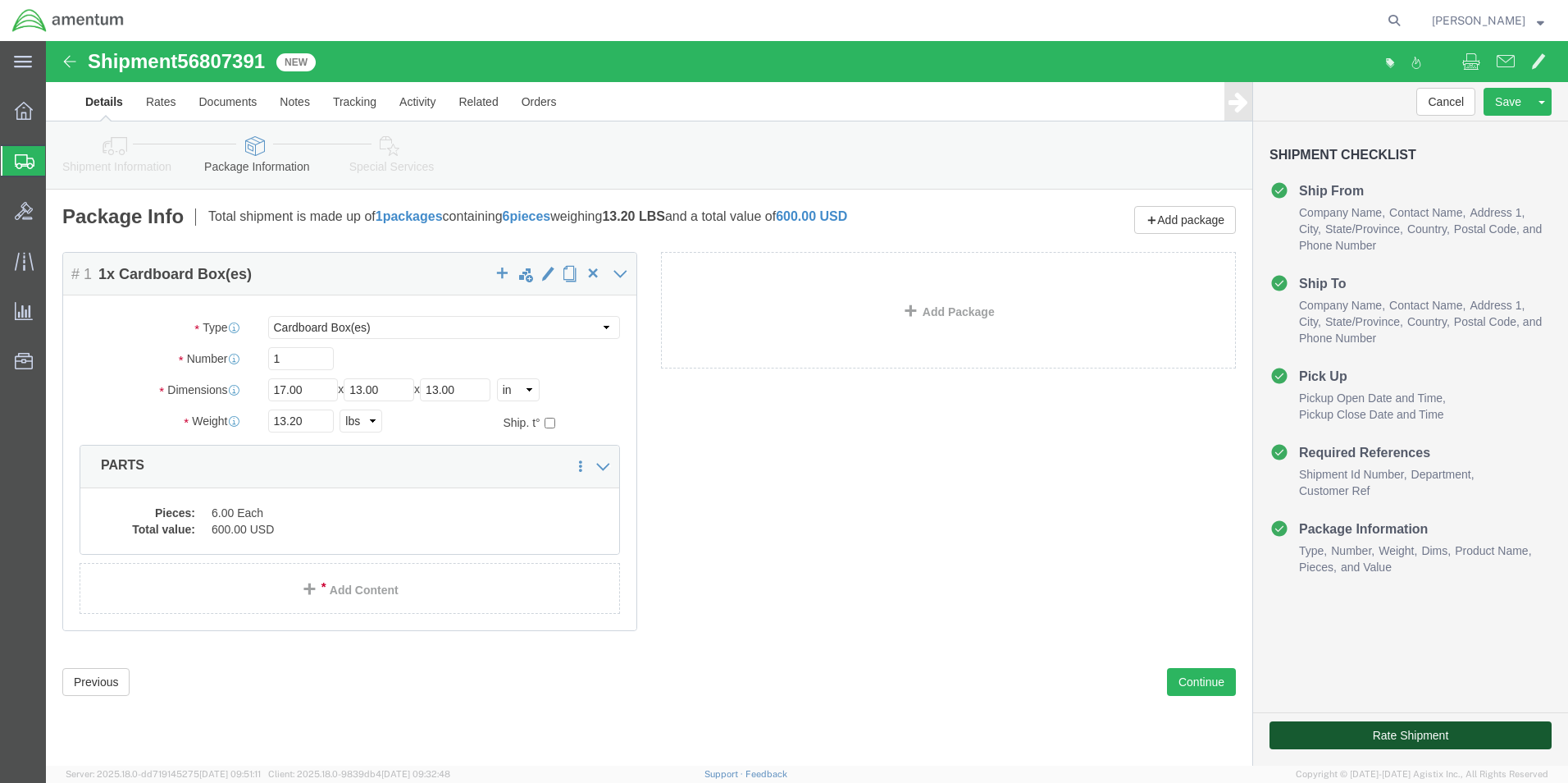
click button "Rate Shipment"
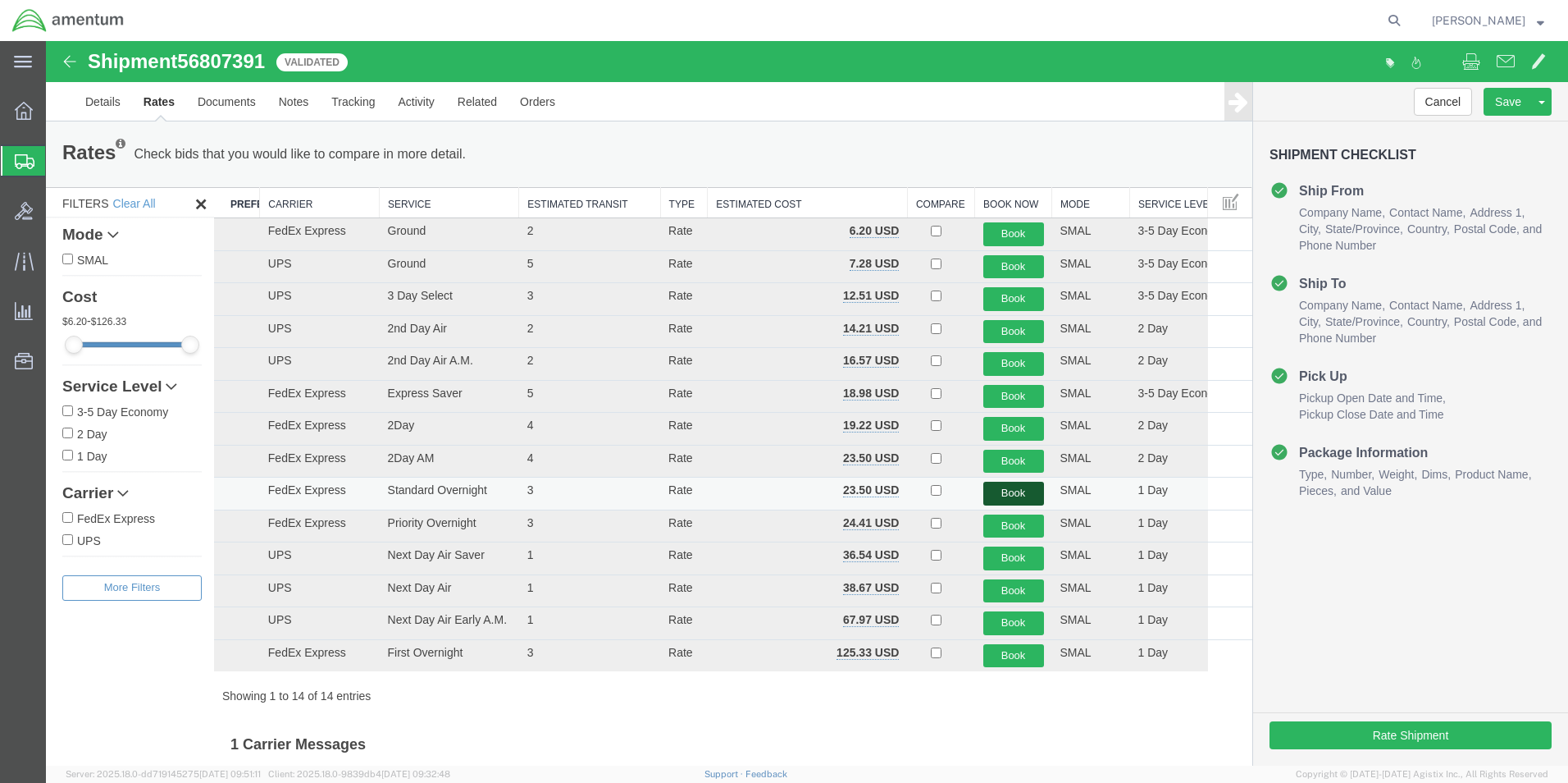
click at [1017, 494] on button "Book" at bounding box center [1013, 493] width 60 height 24
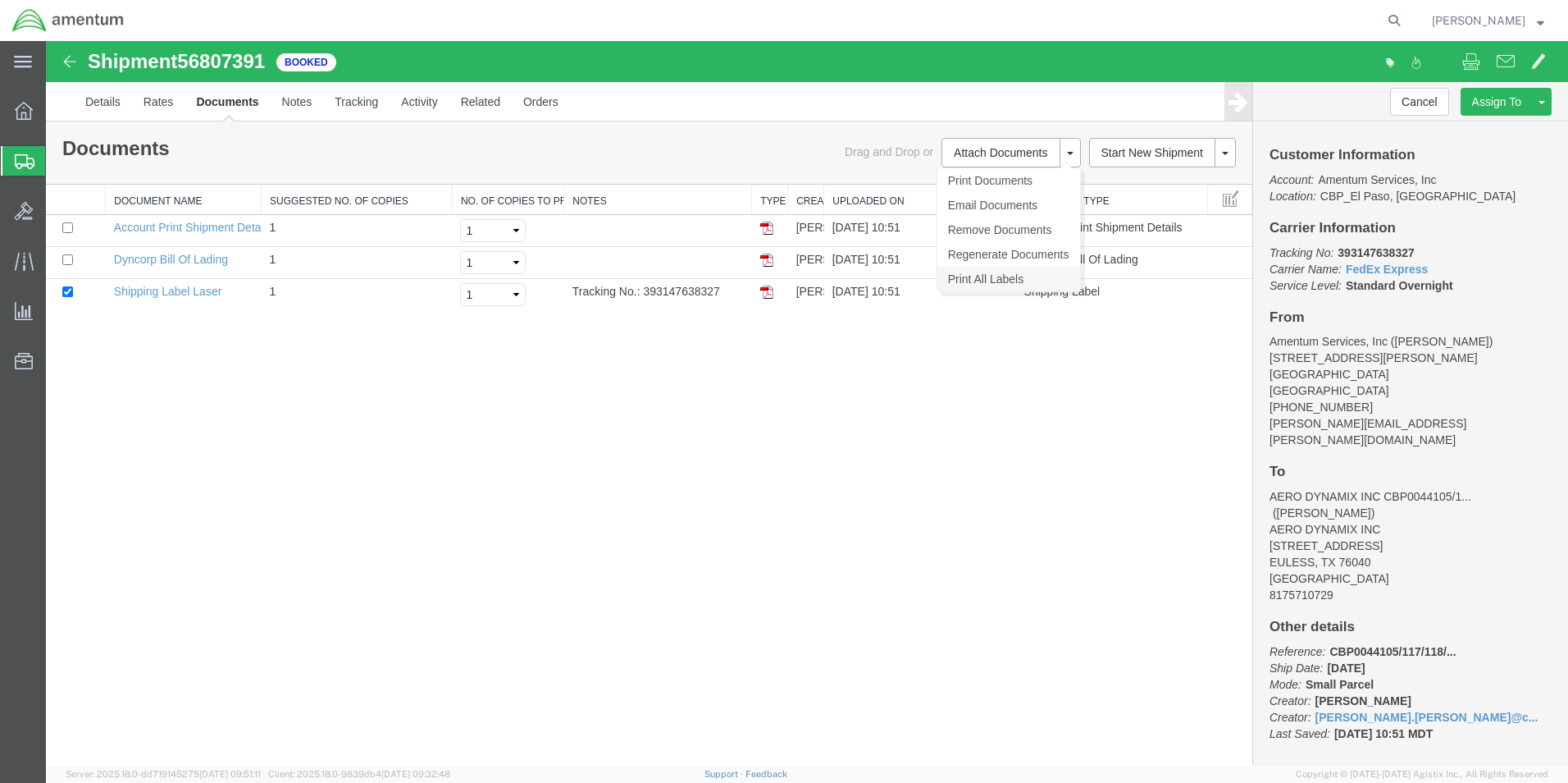
click at [974, 279] on link "Print All Labels" at bounding box center [1008, 279] width 143 height 25
click at [1471, 130] on link "Clone Shipment" at bounding box center [1479, 129] width 142 height 25
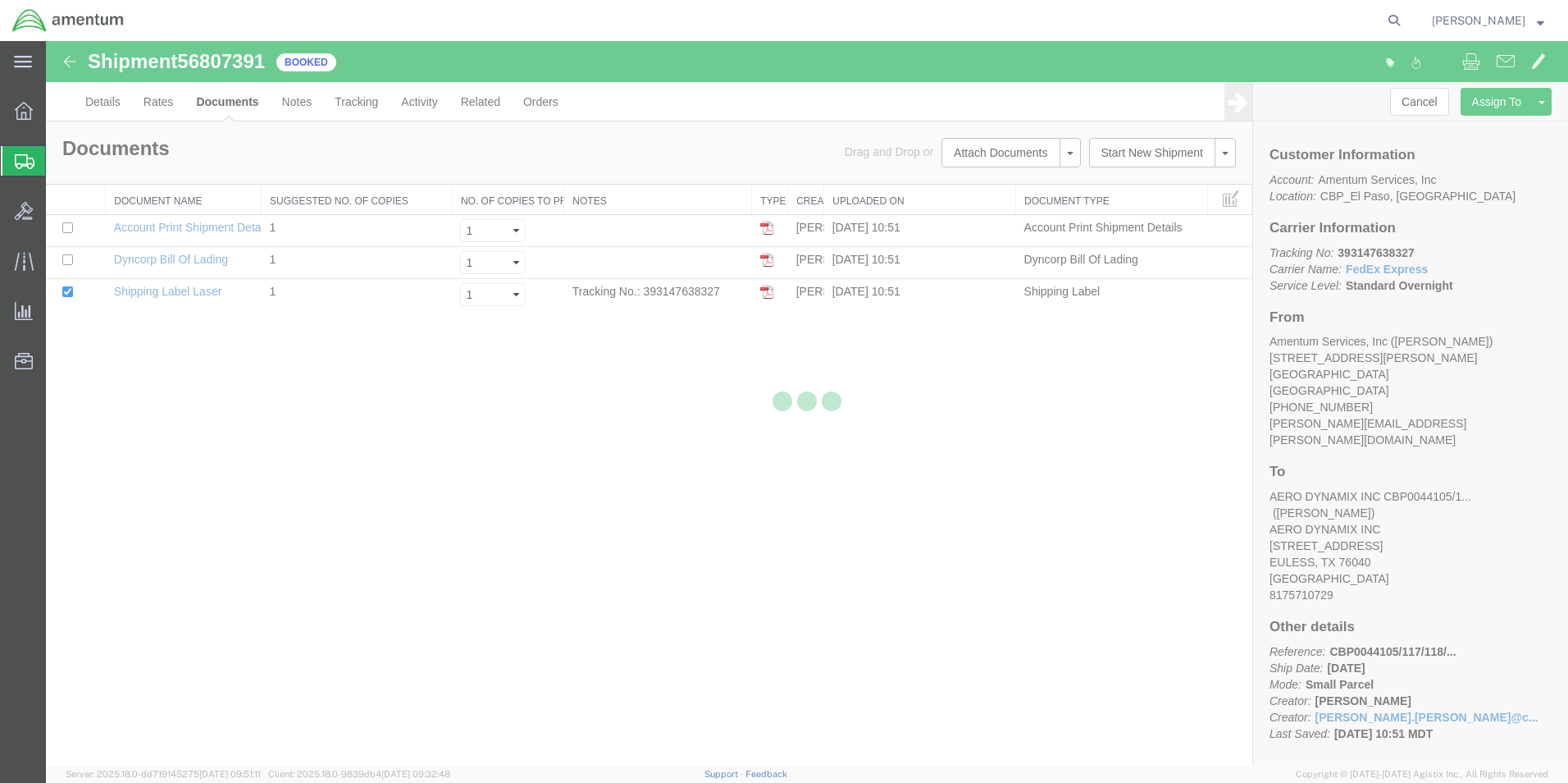
select select "49831"
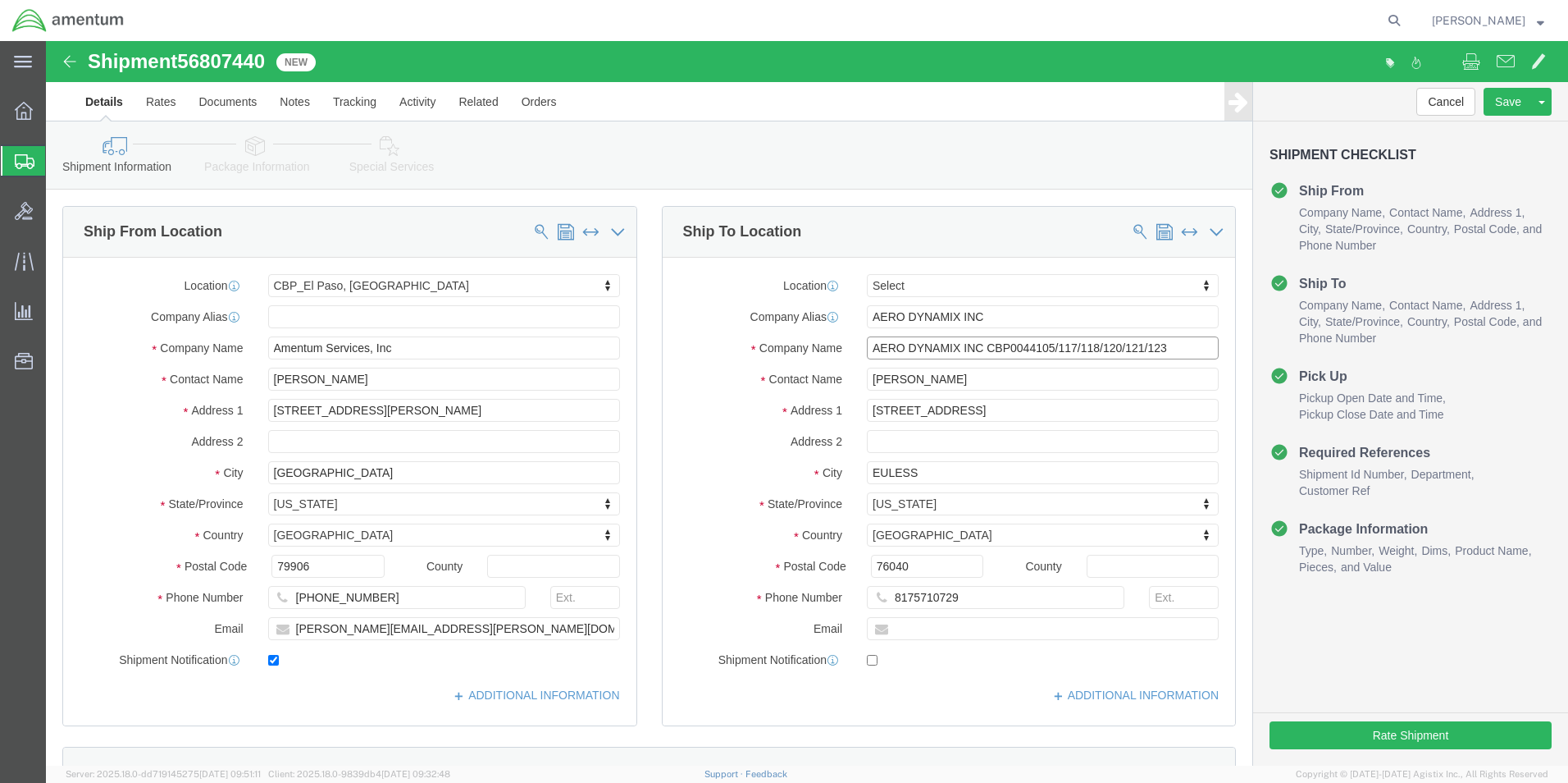
drag, startPoint x: 1137, startPoint y: 315, endPoint x: 987, endPoint y: 306, distance: 150.3
click input "AERO DYNAMIX INC CBP0044105/117/118/120/121/123"
drag, startPoint x: 1123, startPoint y: 307, endPoint x: 935, endPoint y: 306, distance: 188.0
click input "AERO DYNAMIX INC CBP0044030/32/33/35/39/40"
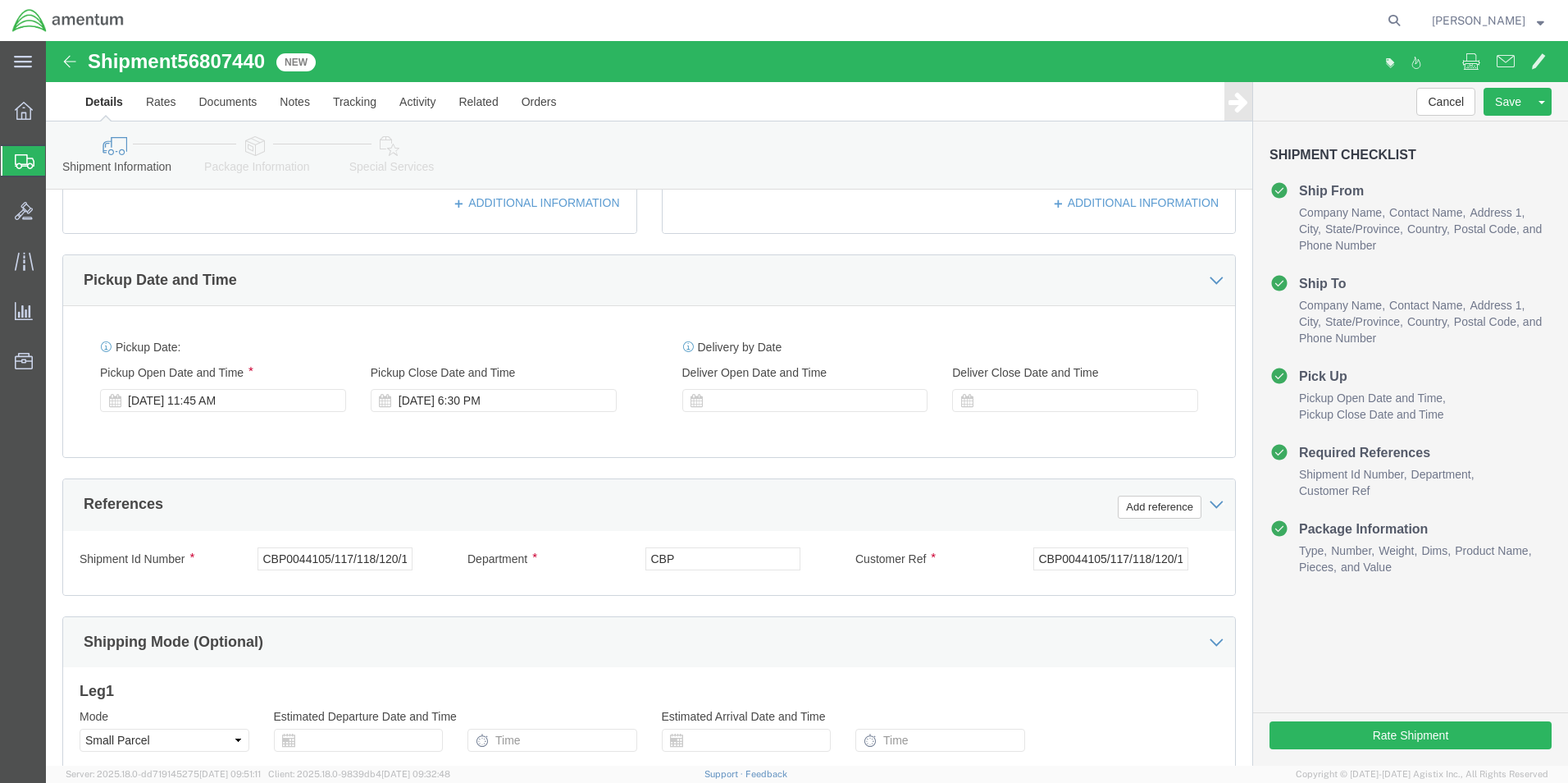
type input "AERO DYNAMIX INC CBP0044030/32/33/35/39/40"
click input "CBP0044105/117/118/120/121/123"
paste input "030/32/33/35/39/40"
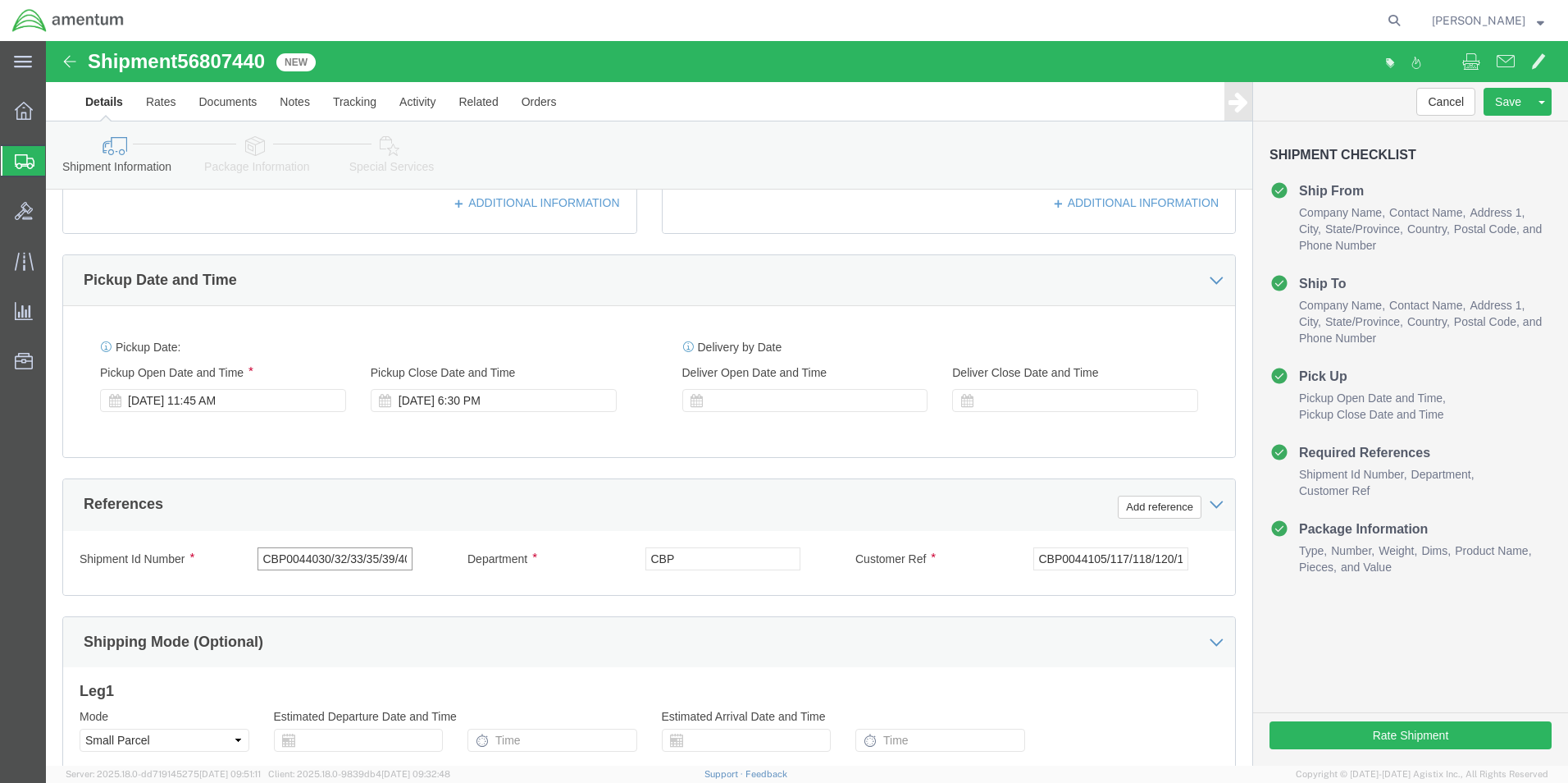
scroll to position [0, 9]
type input "CBP0044030/32/33/35/39/40"
click input "CBP0044105/117/118/120/121/123"
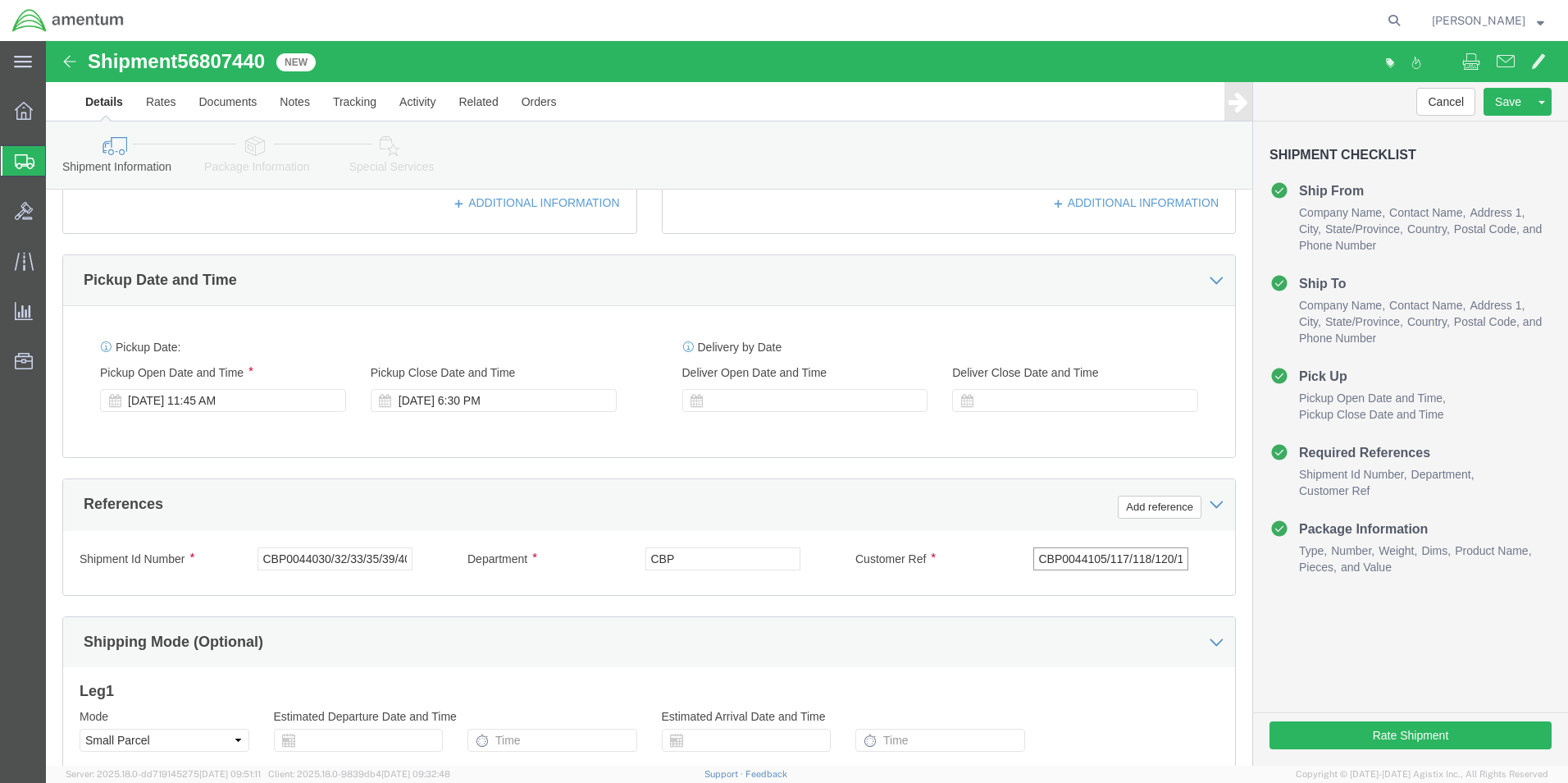
click input "CBP0044105/117/118/120/121/123"
paste input "030/32/33/35/39/40"
type input "CBP0044030/32/33/35/39/40"
click icon
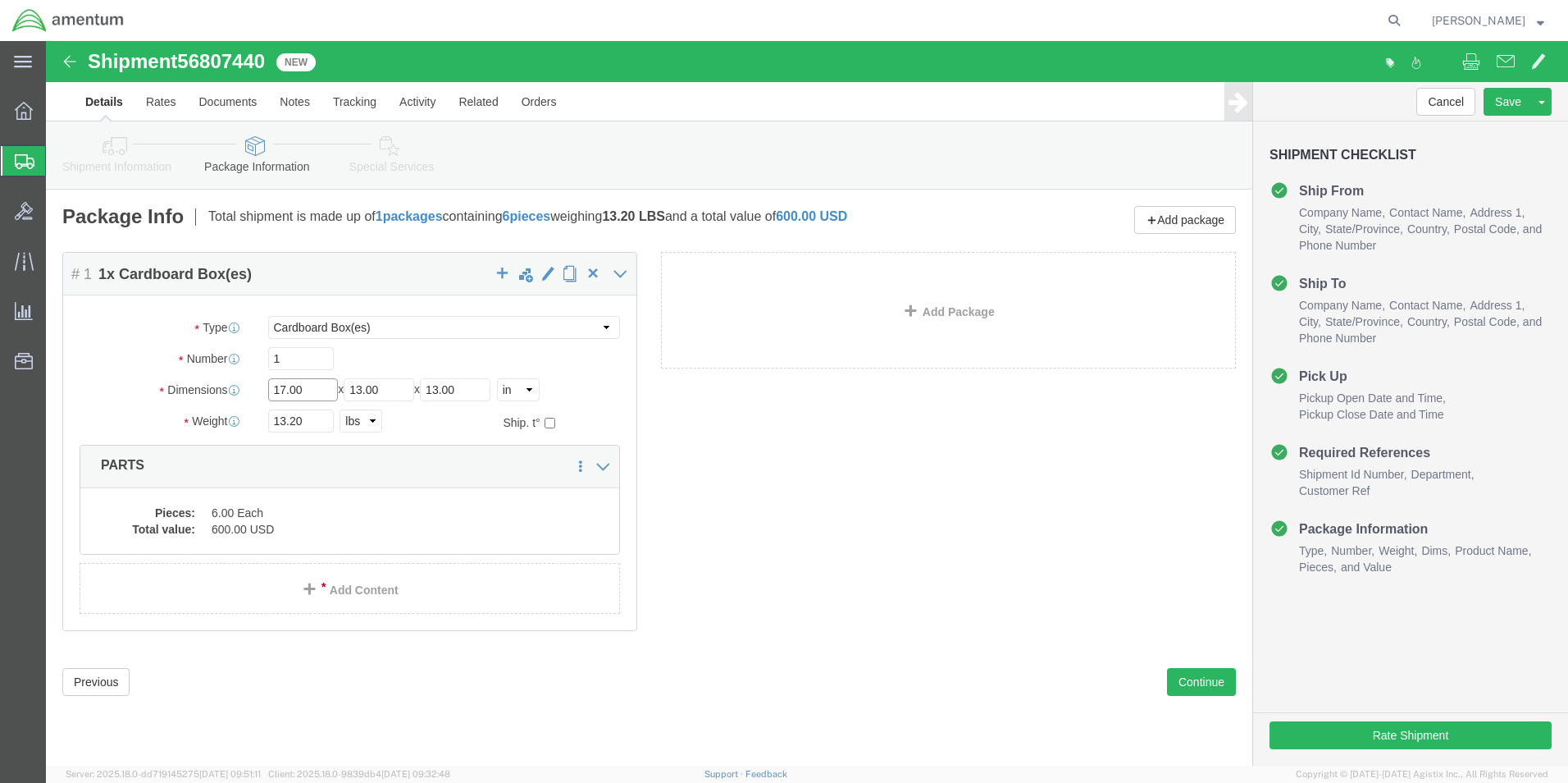
click input "17.00"
type input "18"
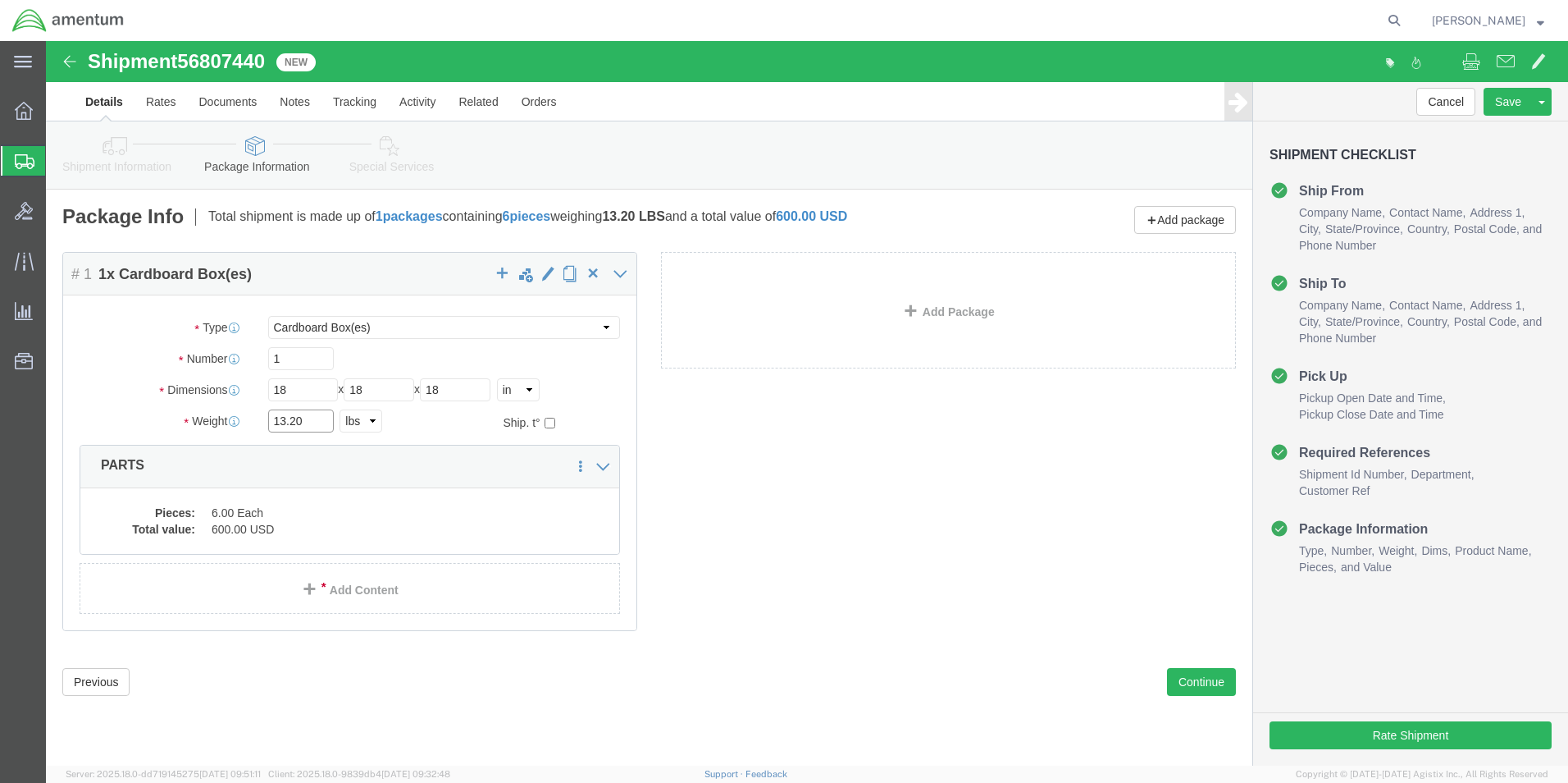
click input "13.20"
type input "26.80"
click dd "6.00 Each"
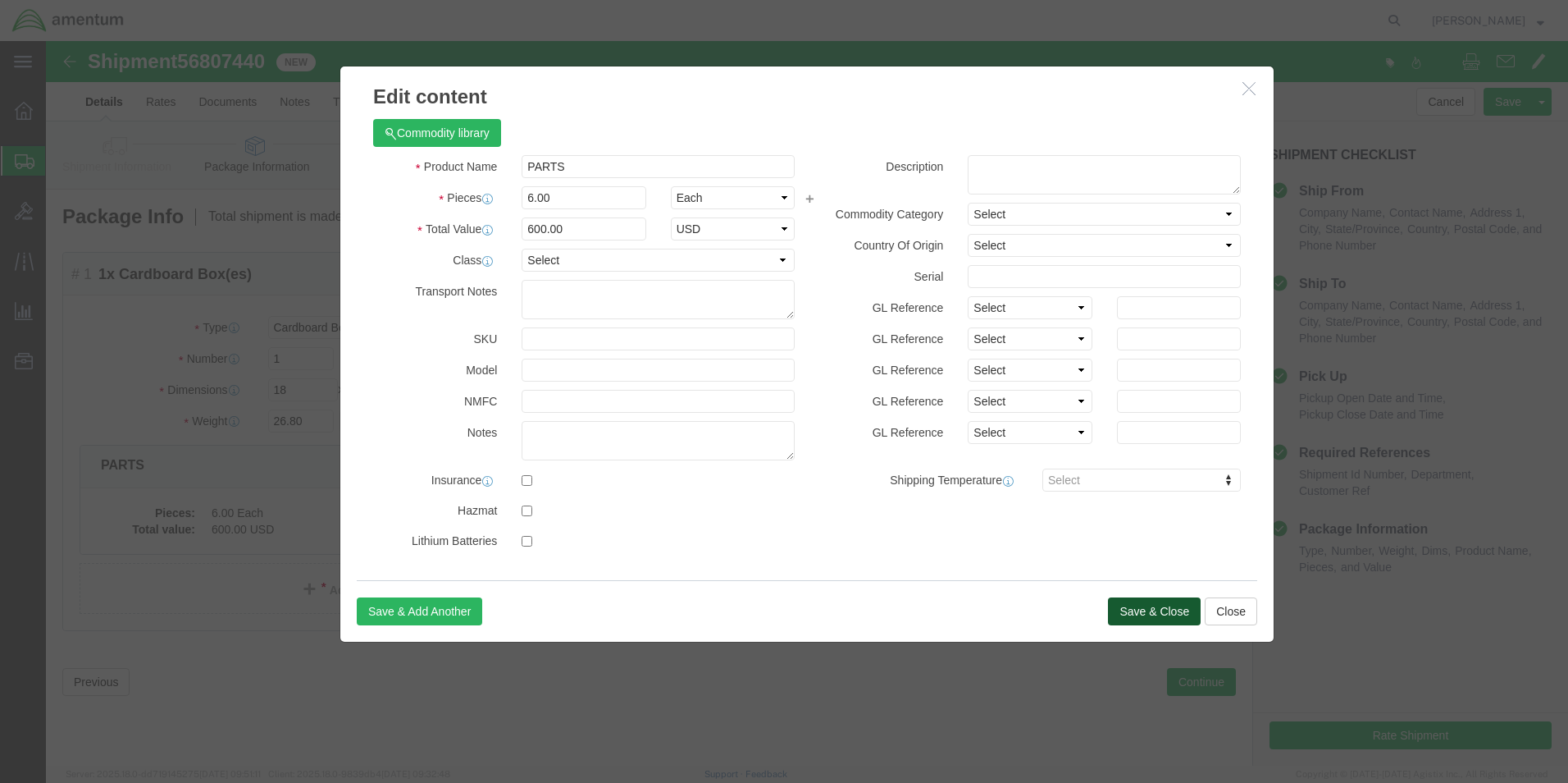
click button "Save & Close"
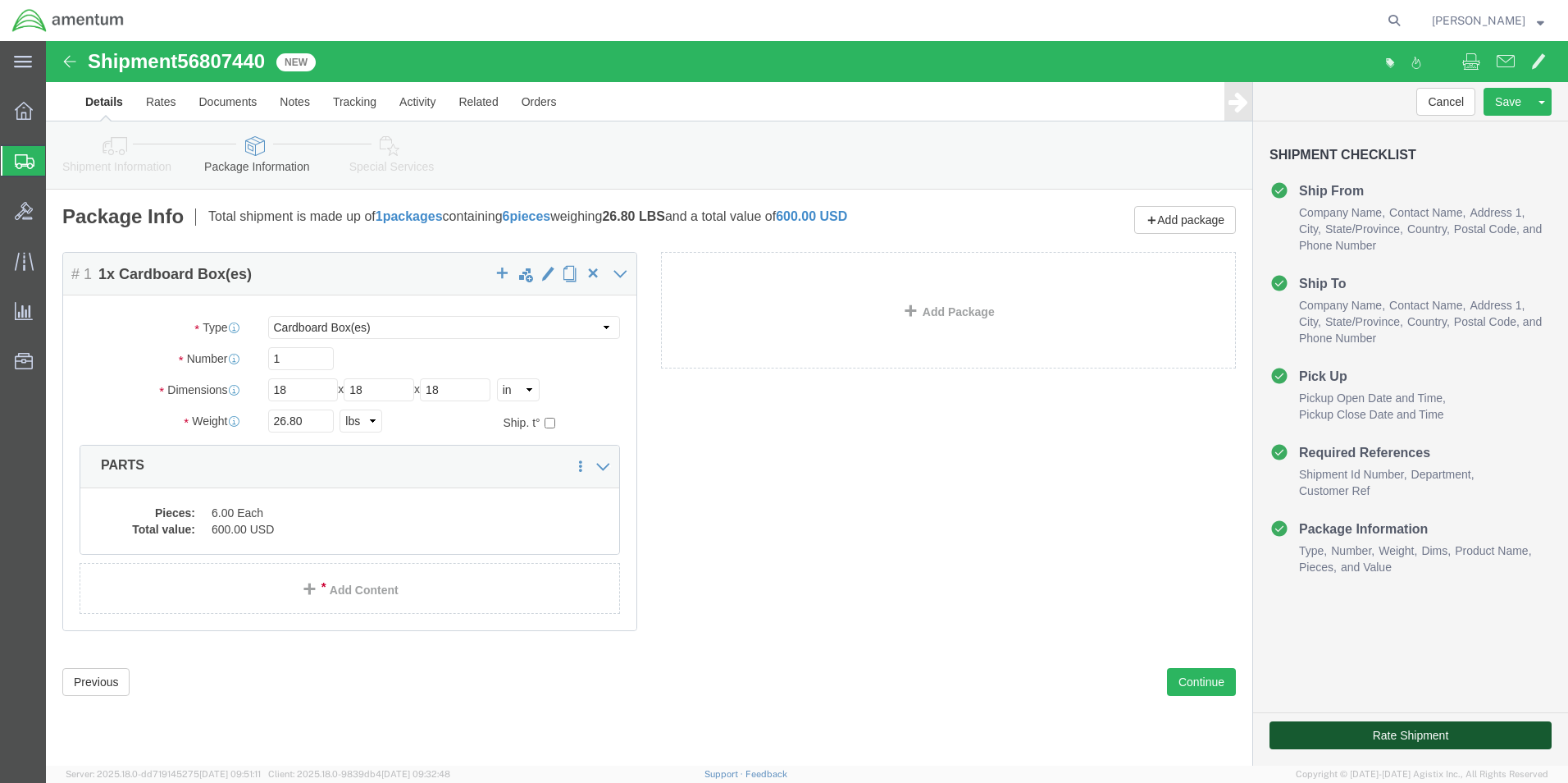
click button "Rate Shipment"
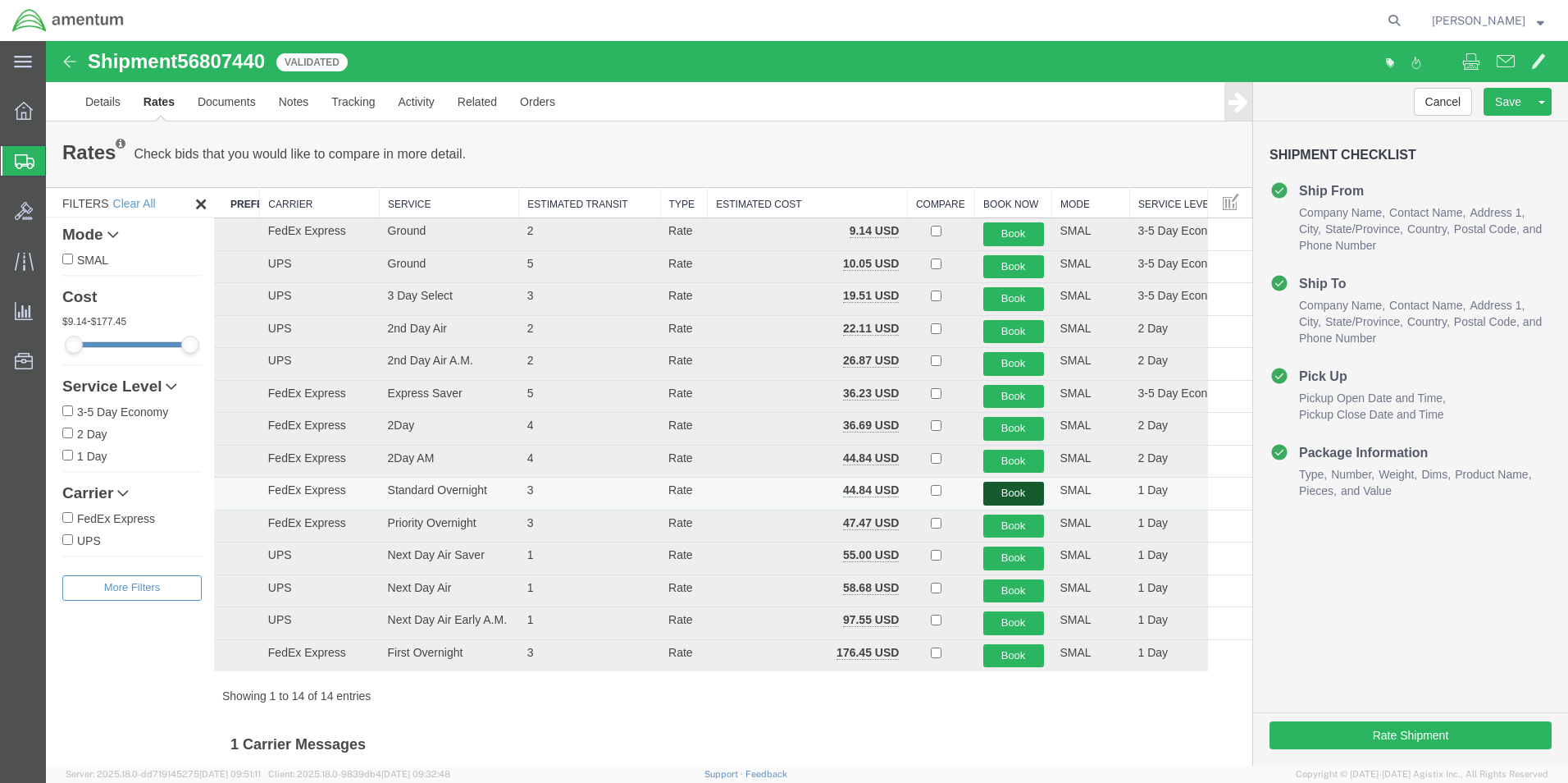
click at [989, 498] on button "Book" at bounding box center [1013, 493] width 60 height 24
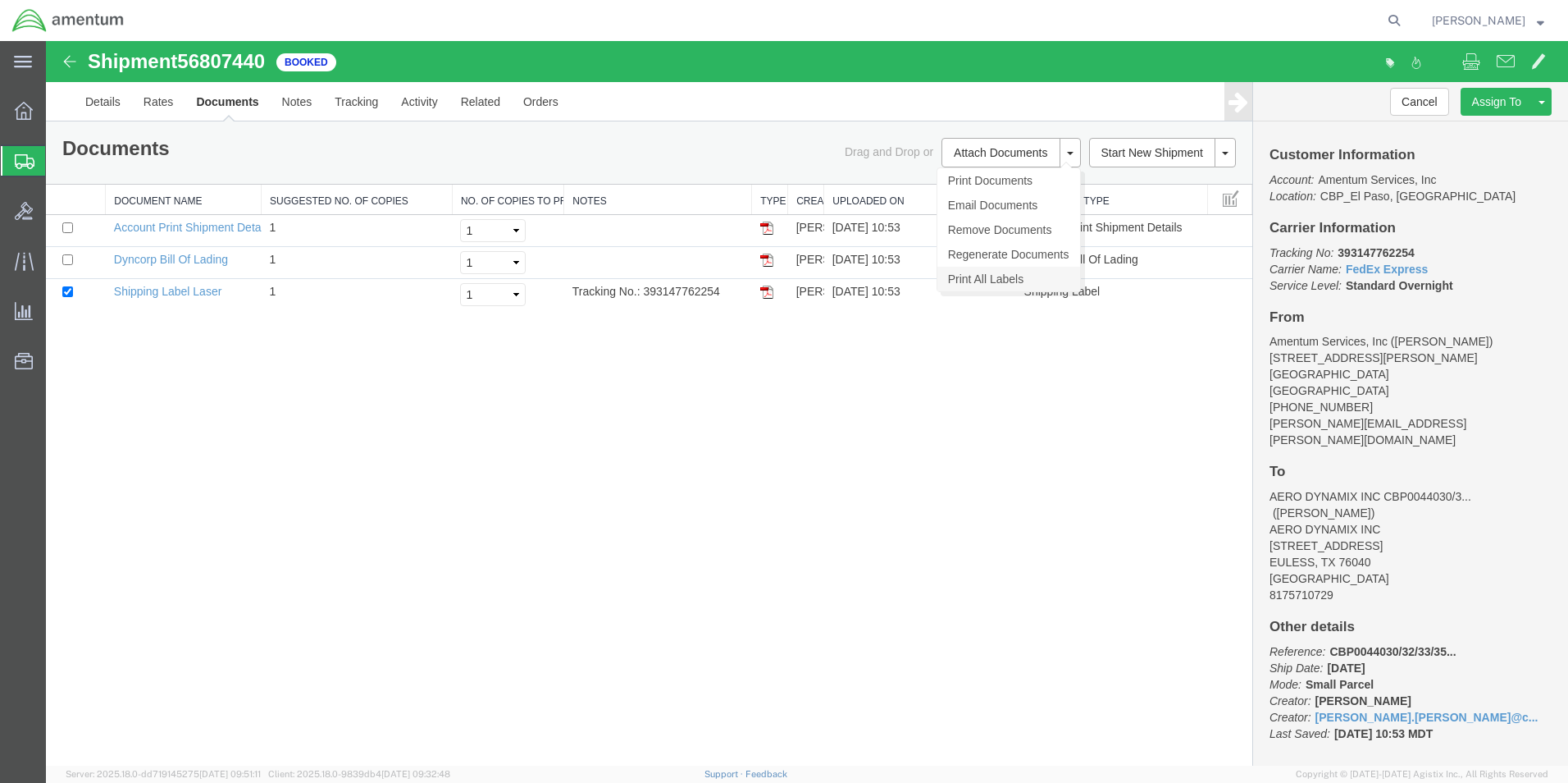
click at [956, 279] on link "Print All Labels" at bounding box center [1008, 279] width 143 height 25
click at [1500, 128] on link "Clone Shipment" at bounding box center [1479, 129] width 142 height 25
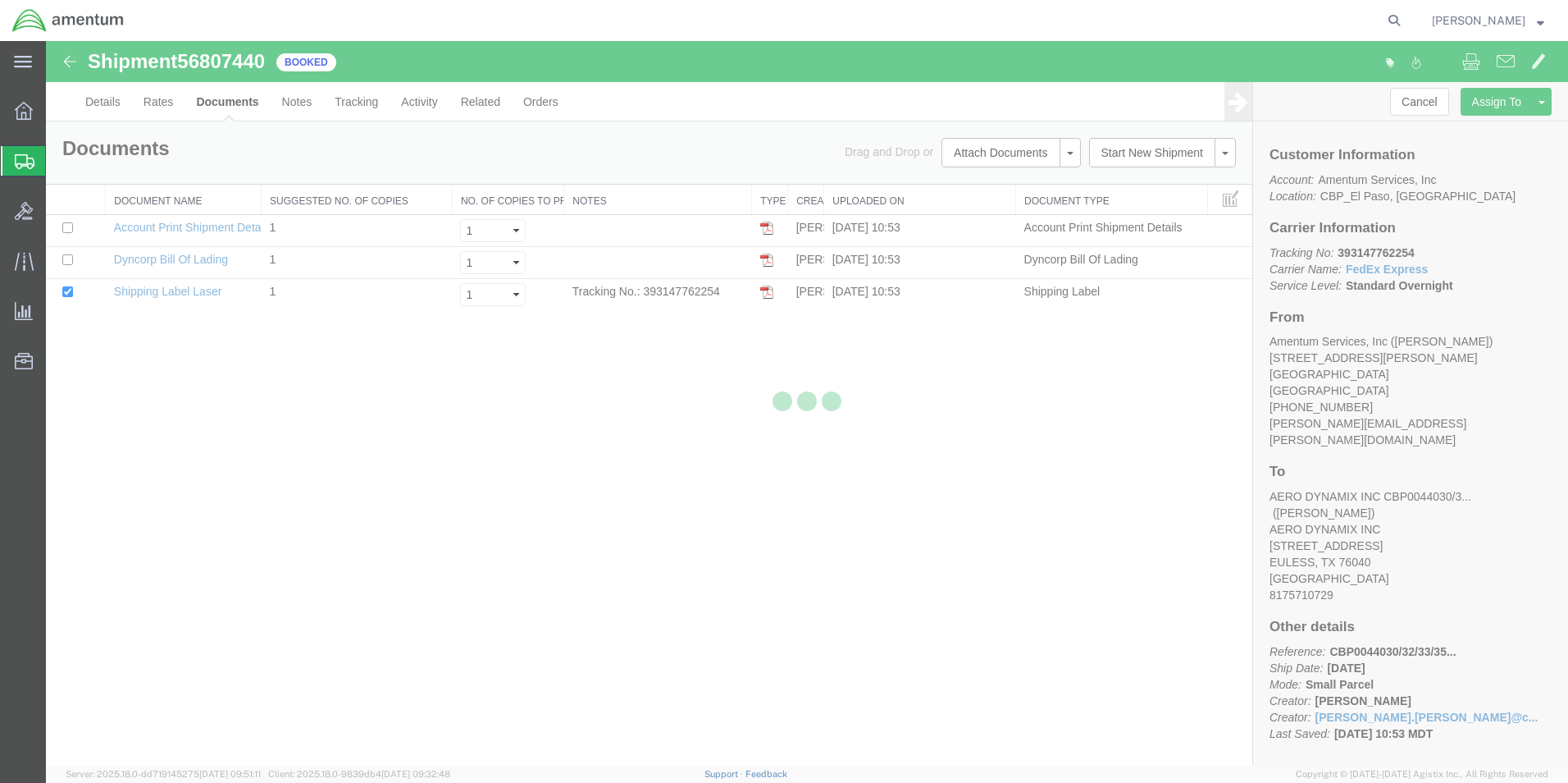
select select "49831"
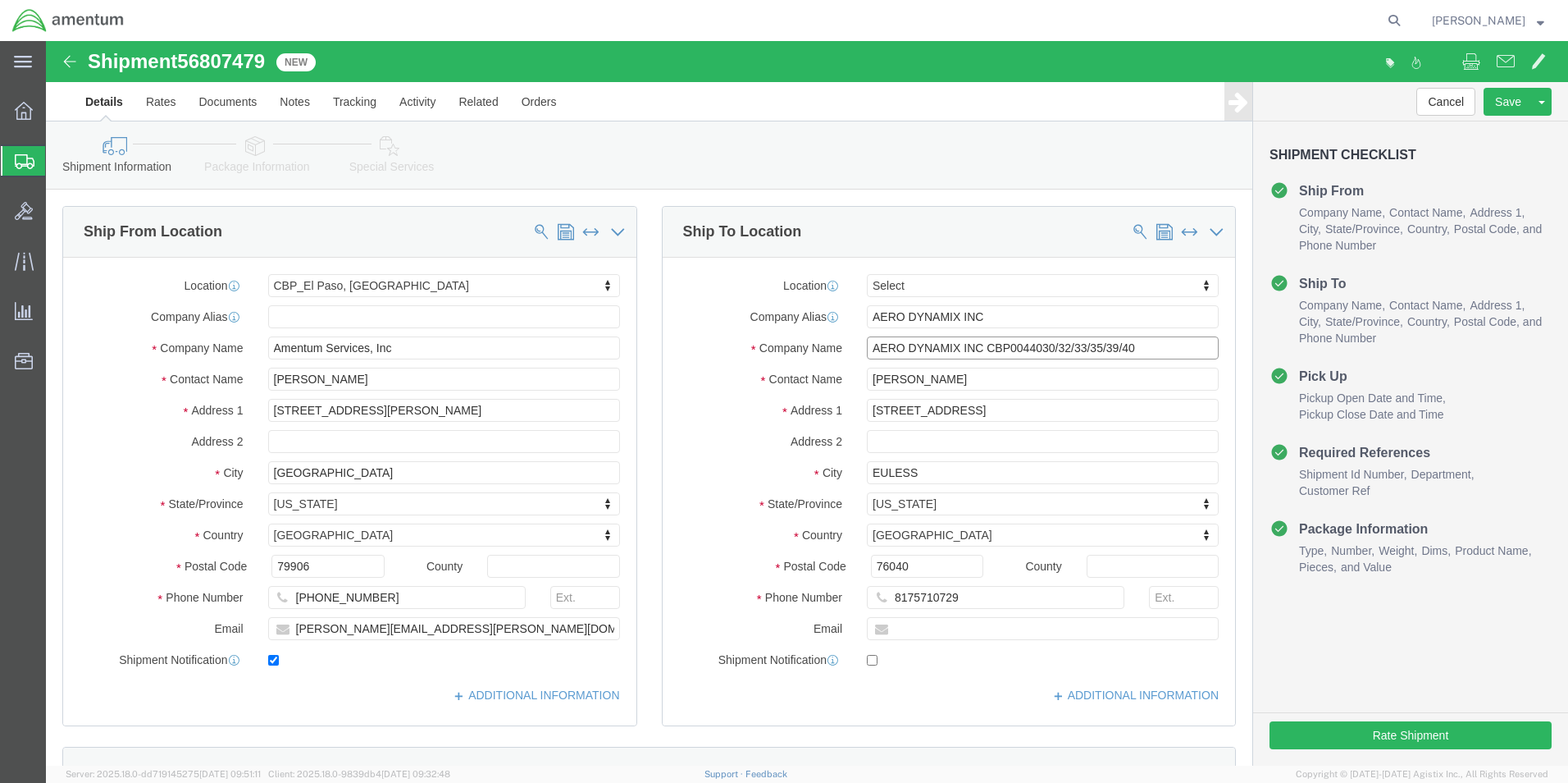
drag, startPoint x: 1089, startPoint y: 303, endPoint x: 991, endPoint y: 303, distance: 98.0
click input "AERO DYNAMIX INC CBP0044030/32/33/35/39/40"
drag, startPoint x: 1090, startPoint y: 312, endPoint x: 937, endPoint y: 306, distance: 153.1
click input "AERO DYNAMIX INC CBP0044031/34/36/37/38/41"
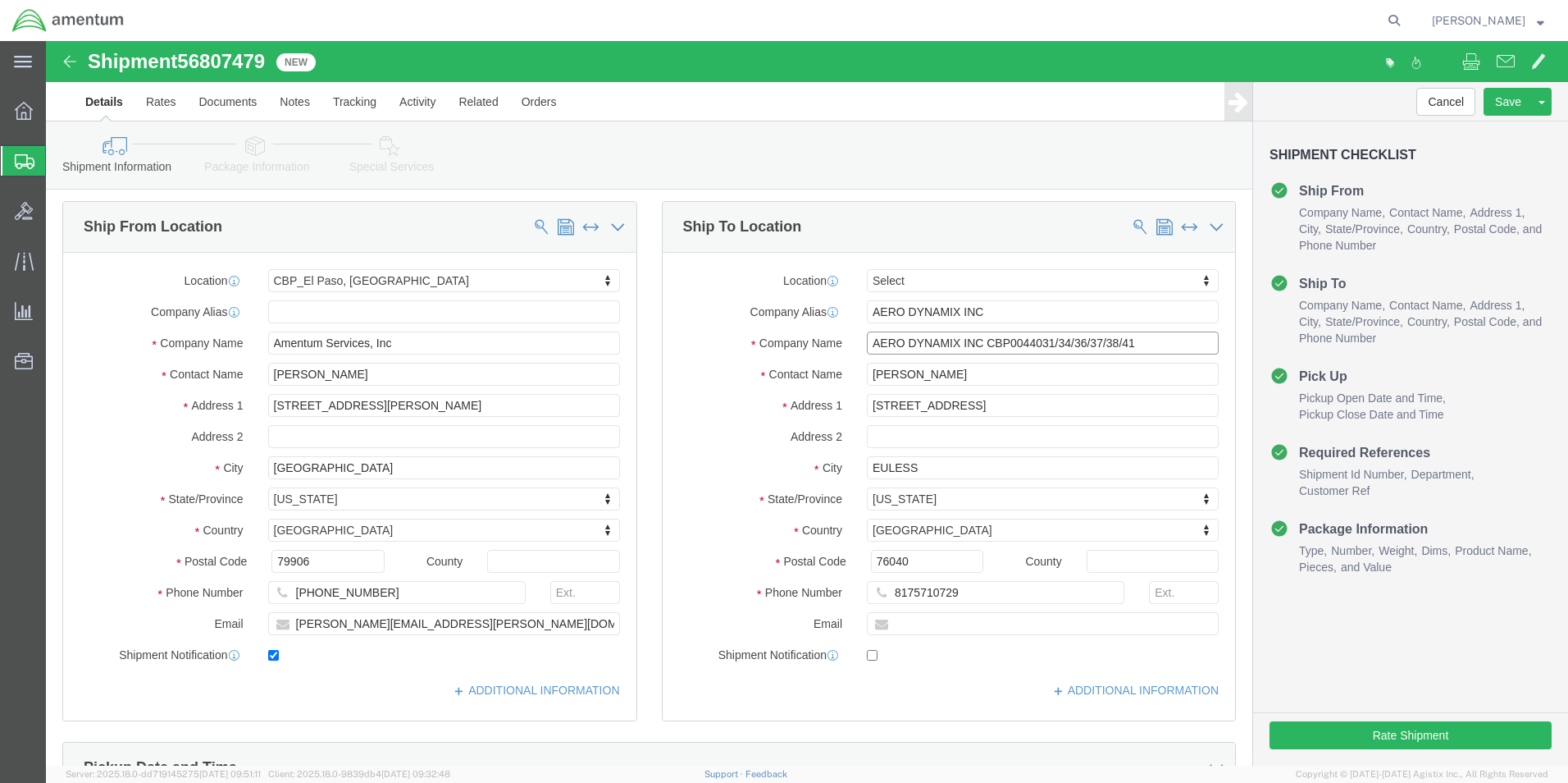
scroll to position [410, 0]
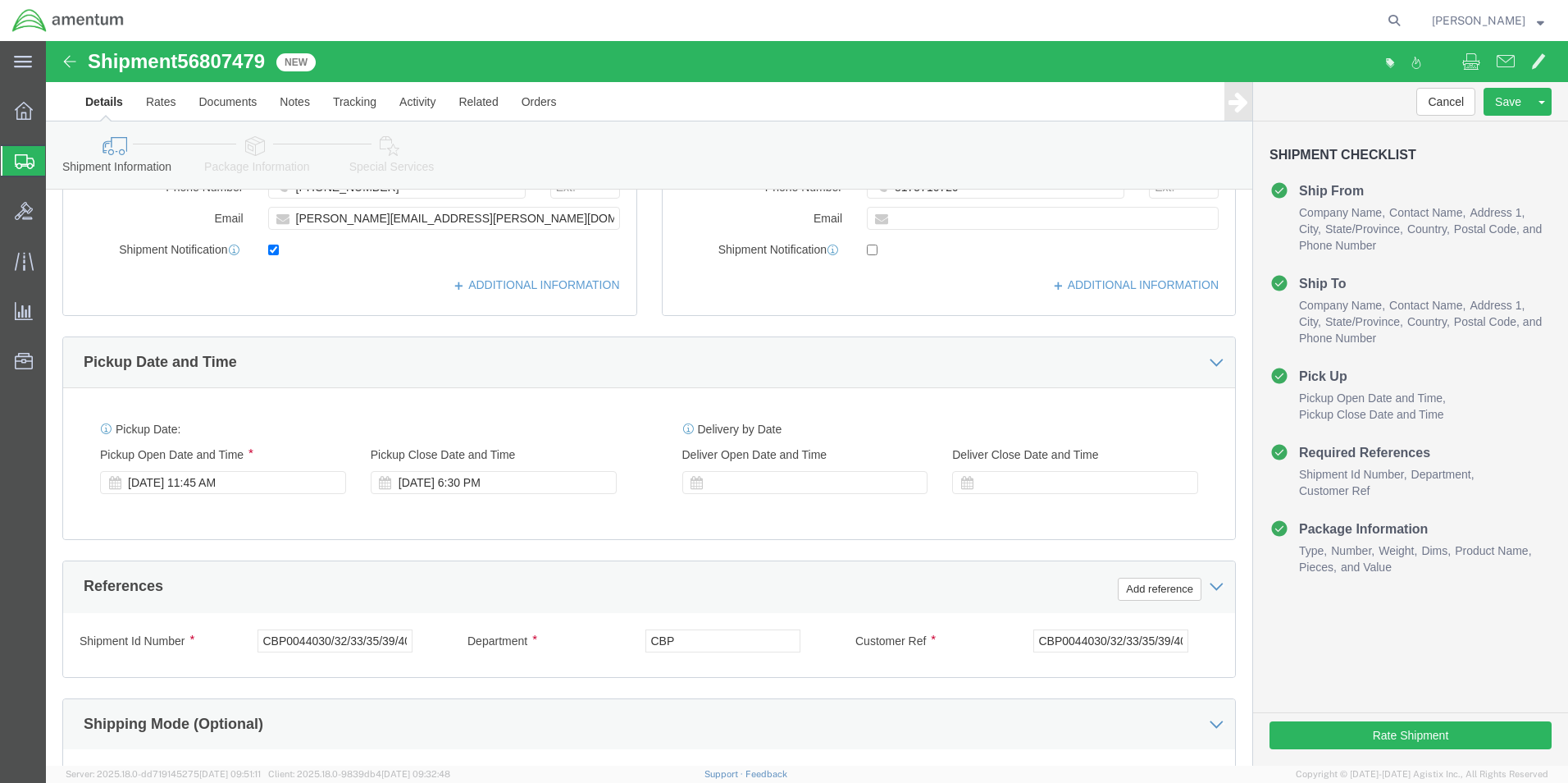
type input "AERO DYNAMIX INC CBP0044031/34/36/37/38/41"
click input "CBP0044030/32/33/35/39/40"
paste input "1/34/36/37/38/41"
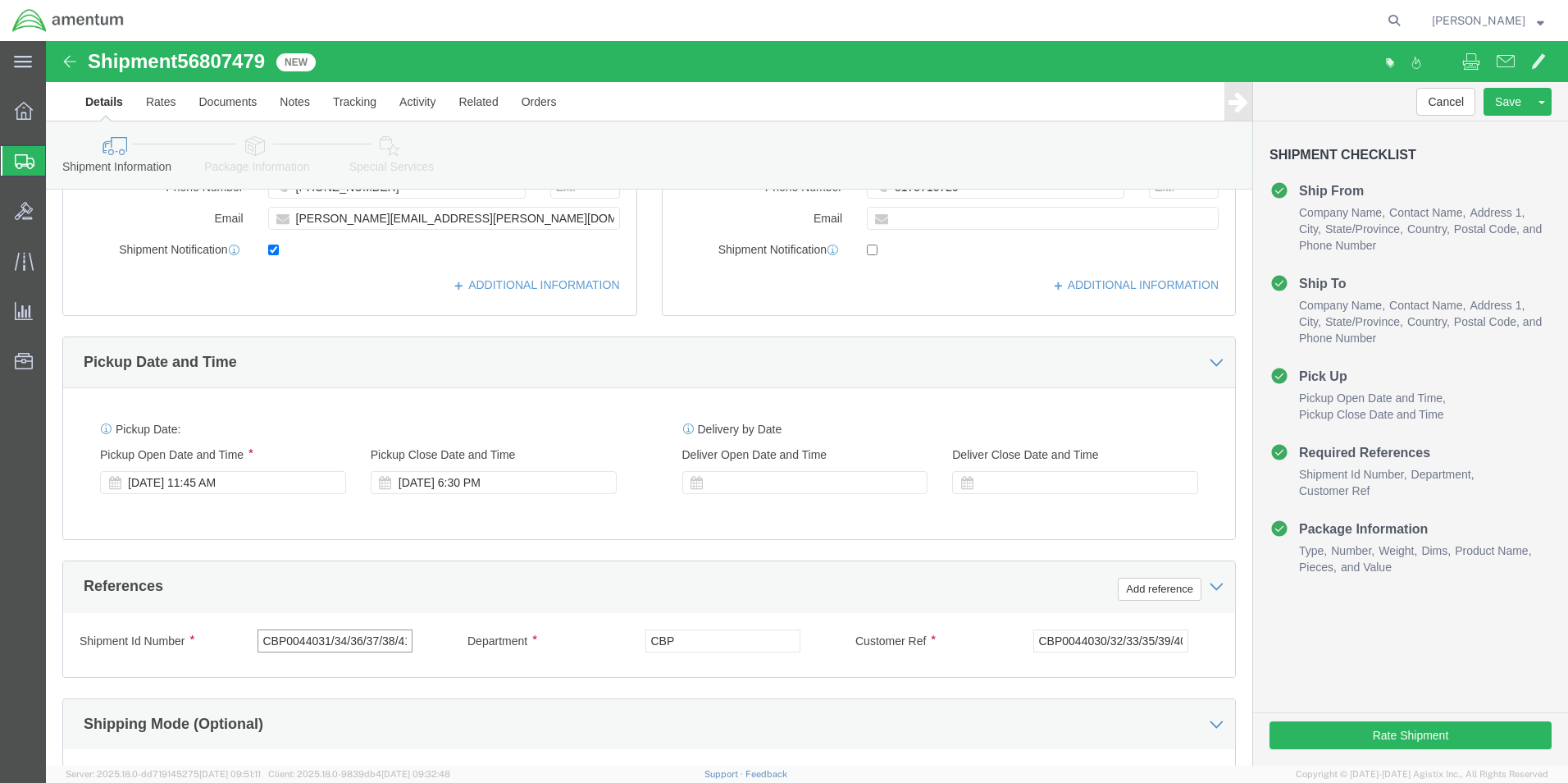
scroll to position [0, 9]
type input "CBP0044031/34/36/37/38/41"
click input "CBP0044030/32/33/35/39/40"
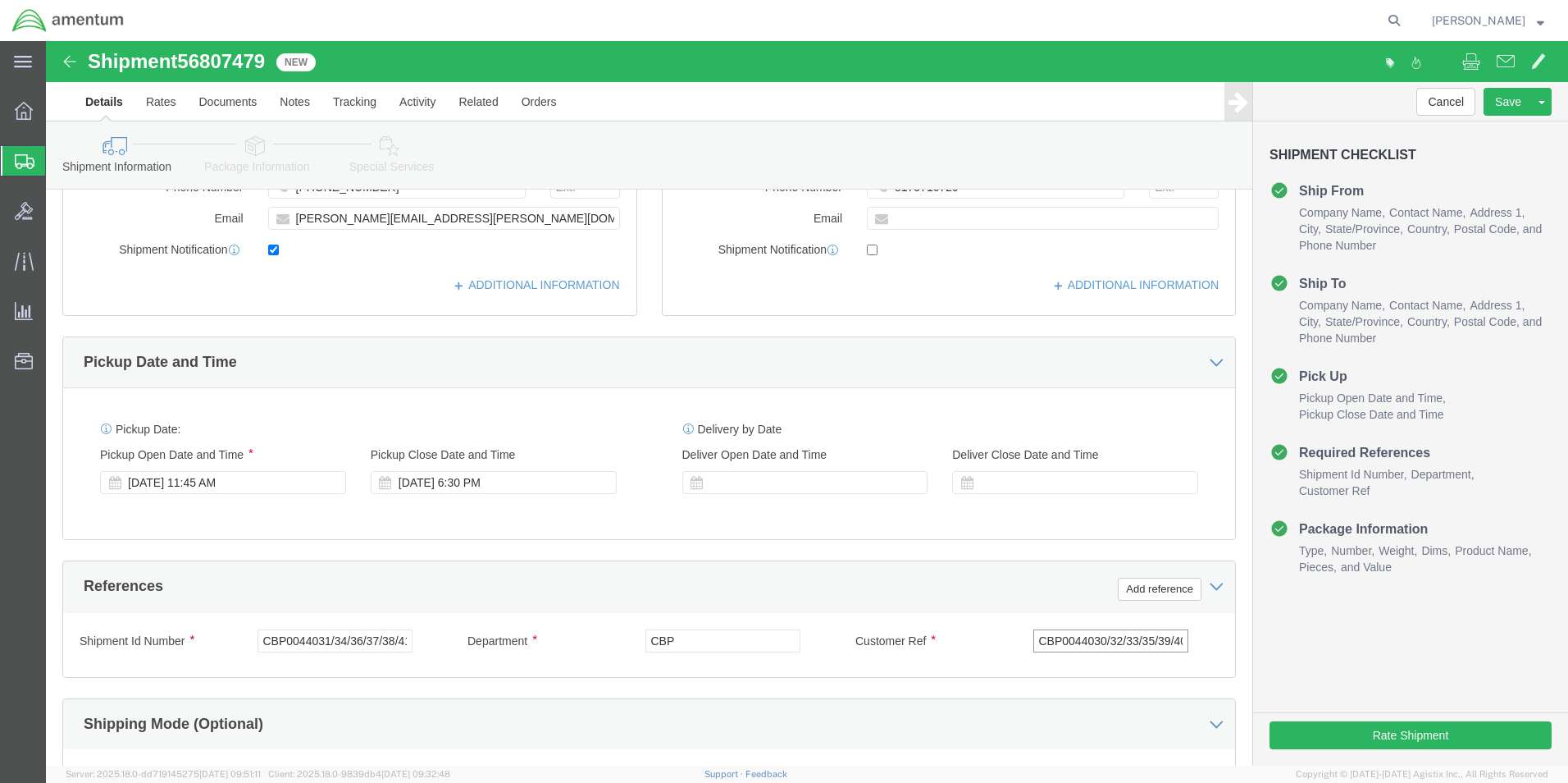
click input "CBP0044030/32/33/35/39/40"
paste input "1/34/36/37/38/41"
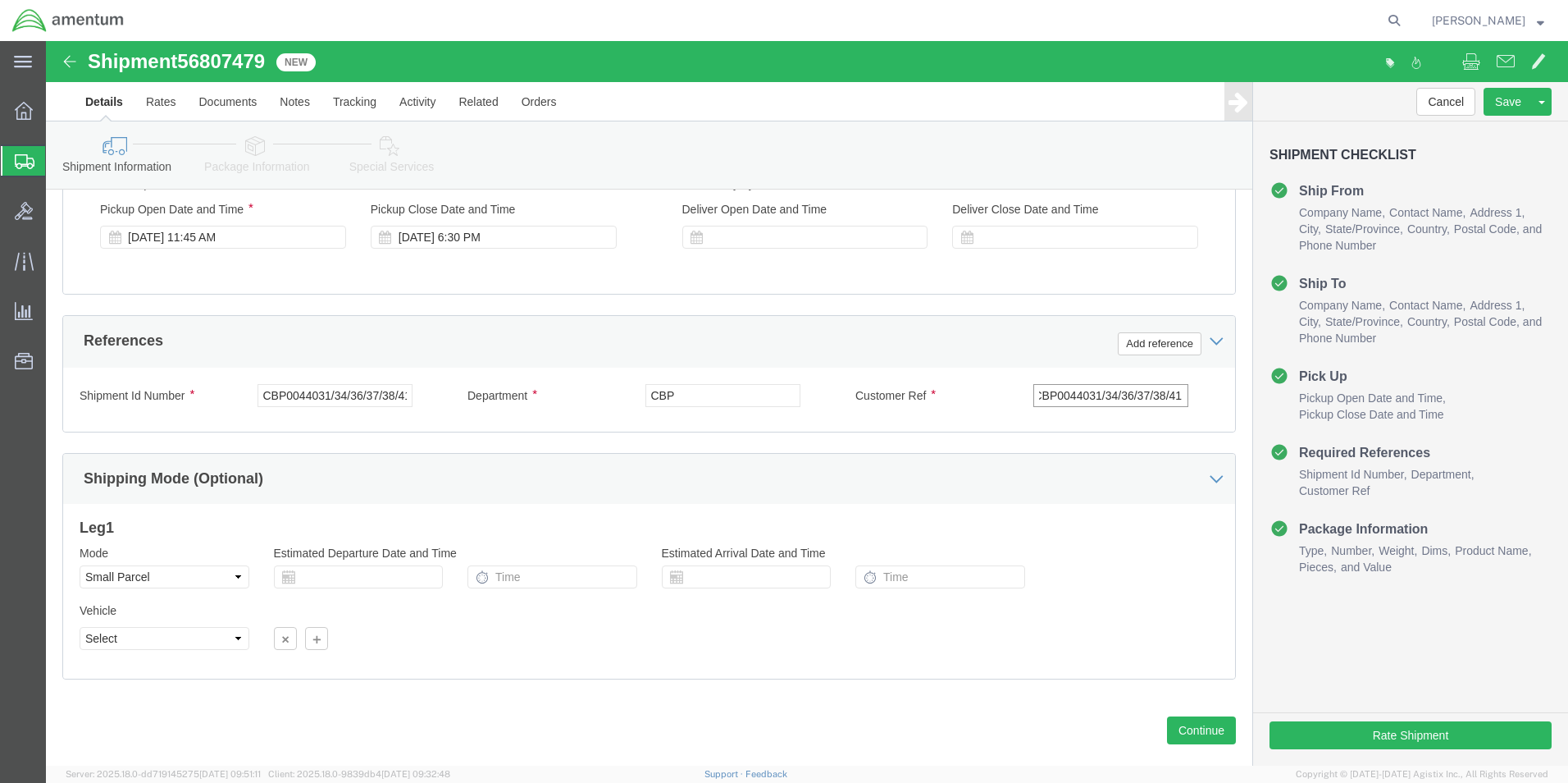
scroll to position [685, 0]
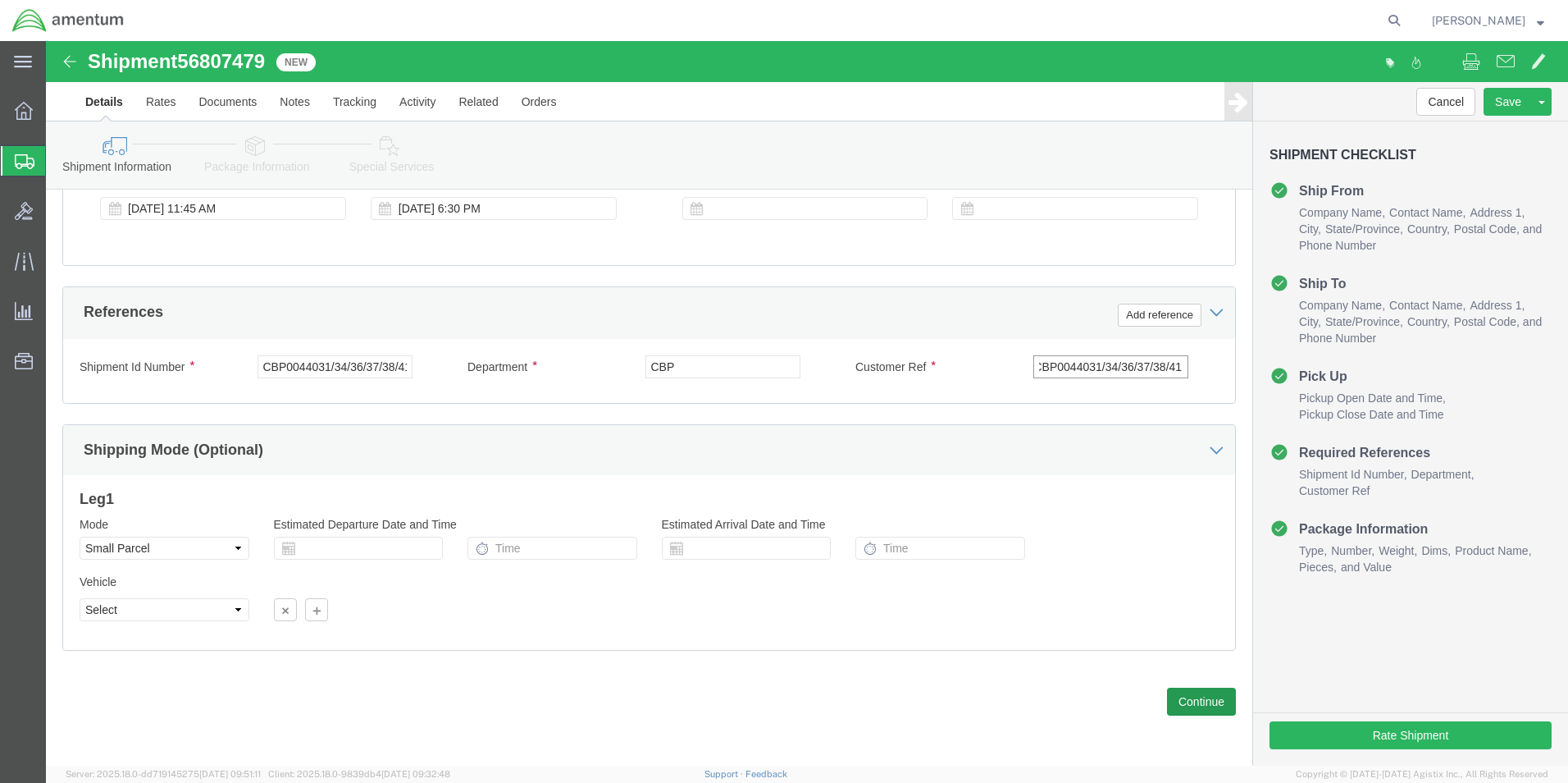
type input "CBP0044031/34/36/37/38/41"
click button "Continue"
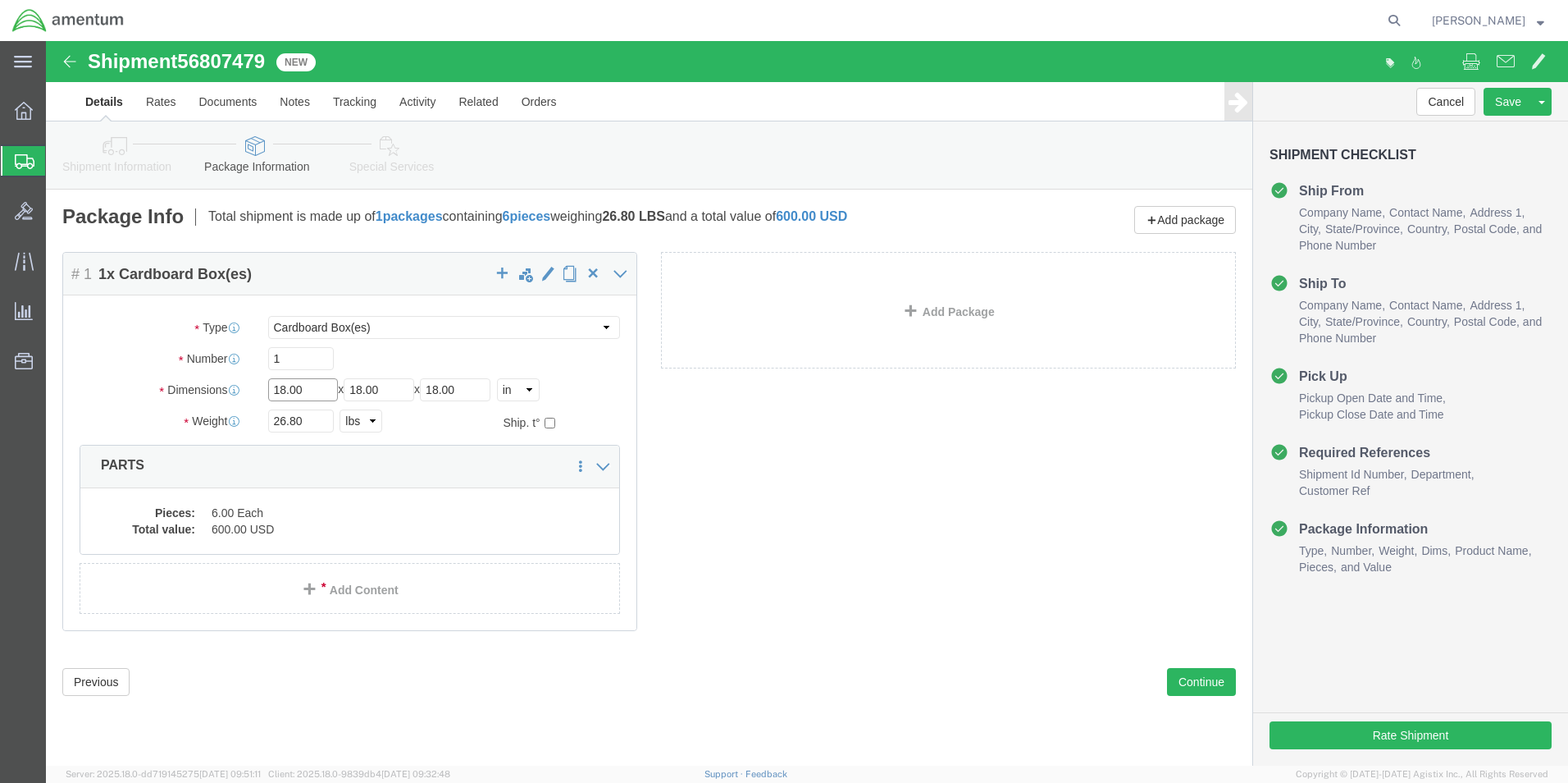
click input "18.00"
type input "20"
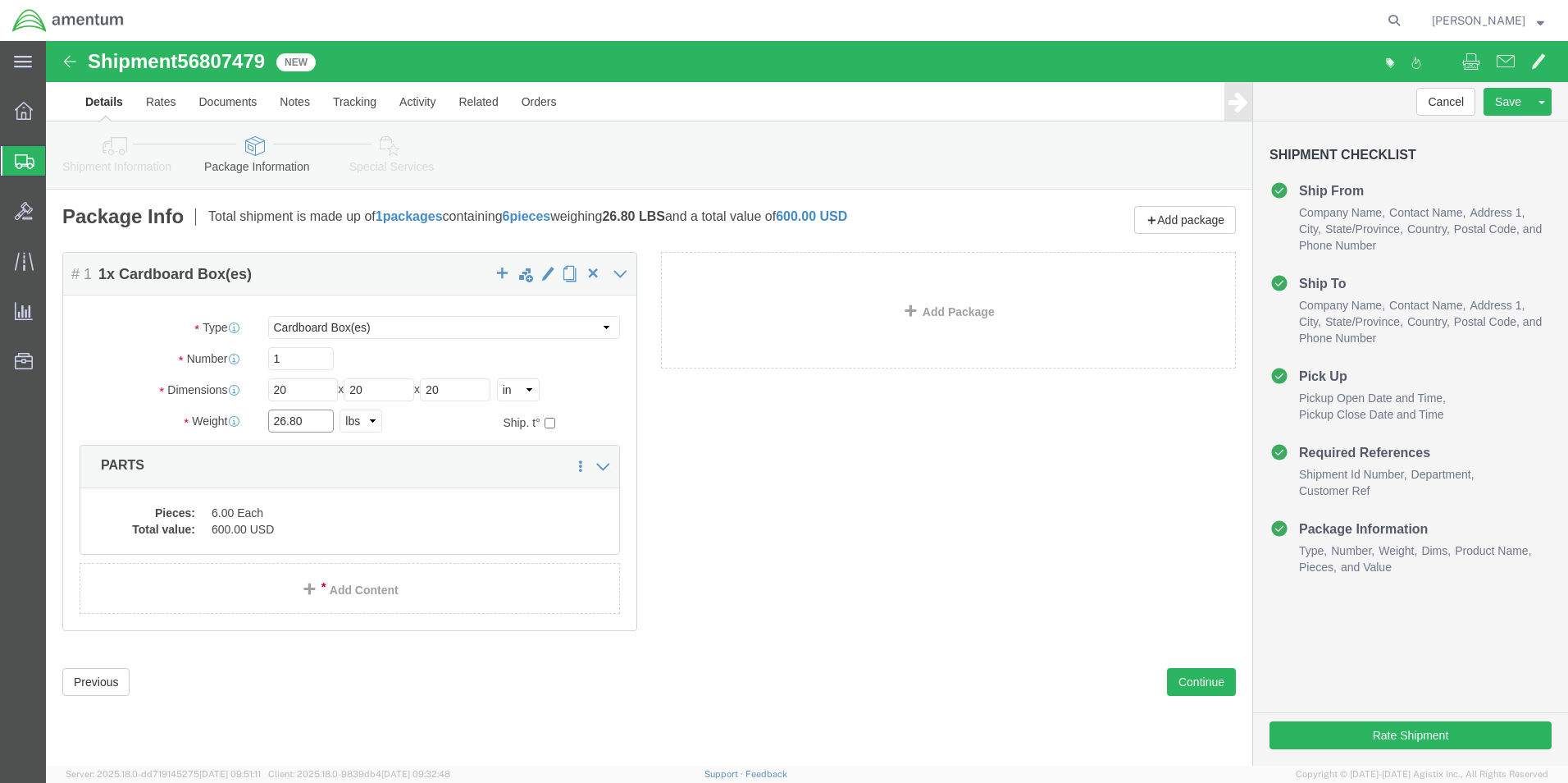
click input "26.80"
type input "28.65"
click dd "600.00 USD"
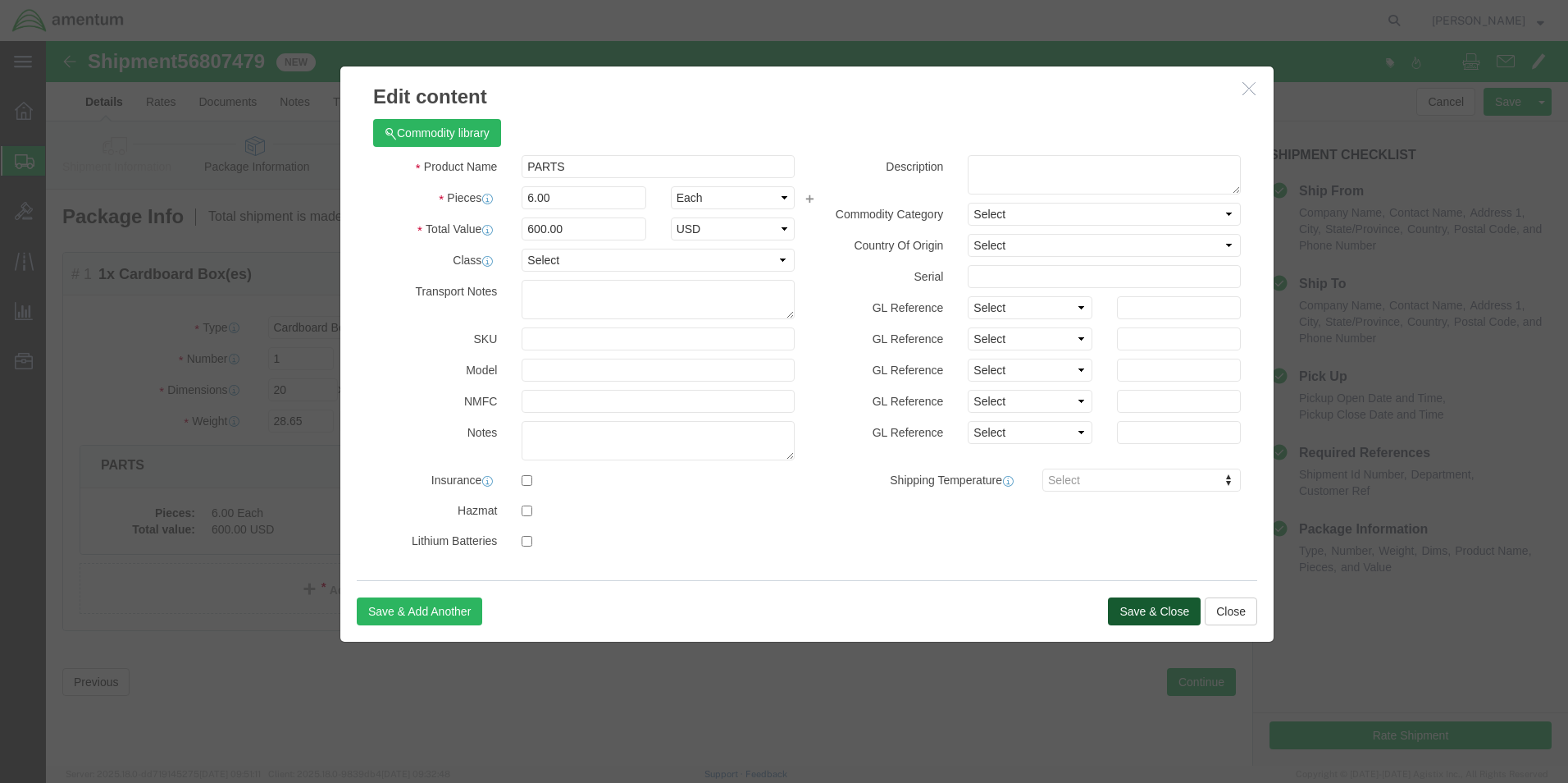
click button "Save & Close"
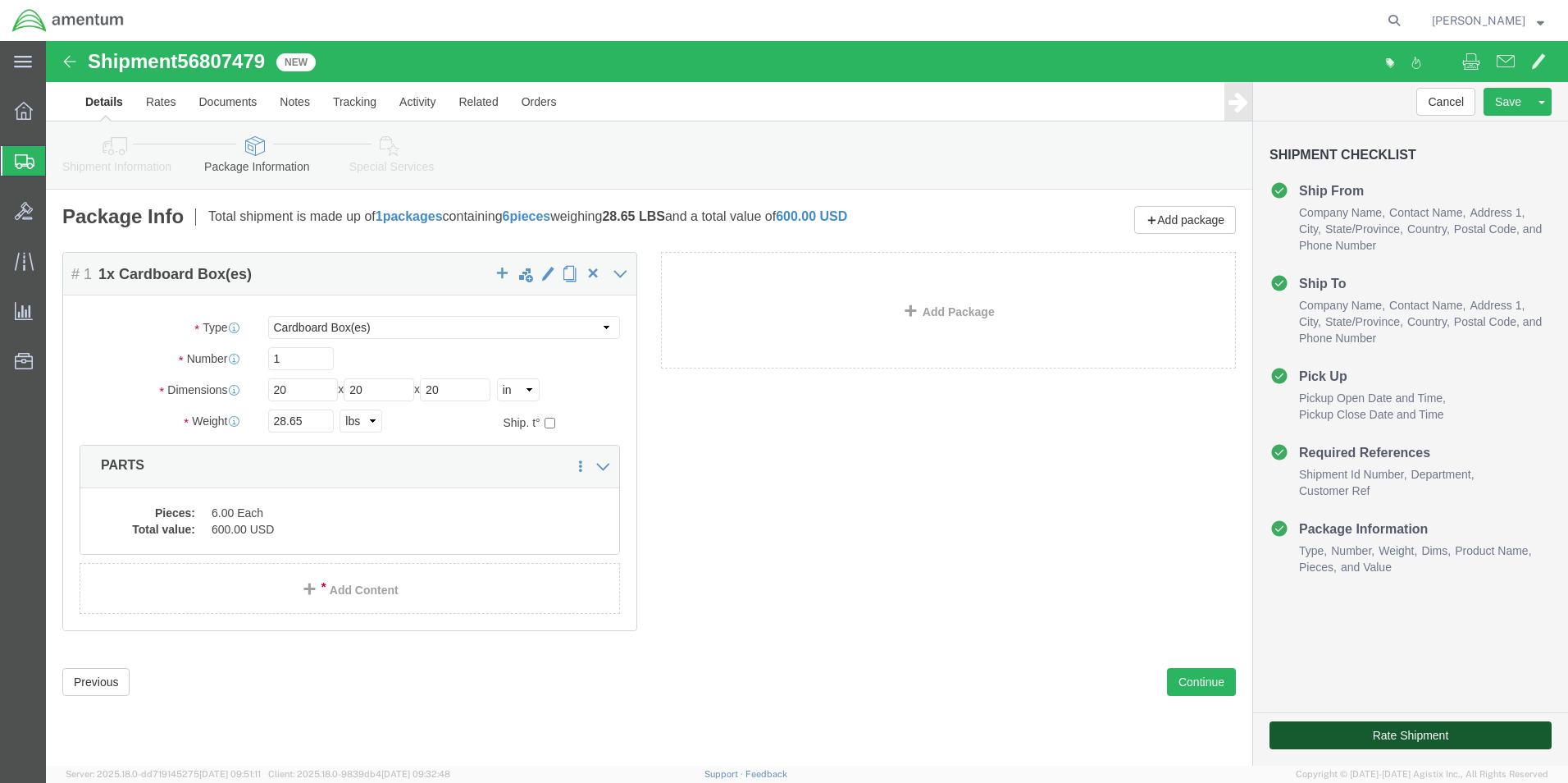
click button "Rate Shipment"
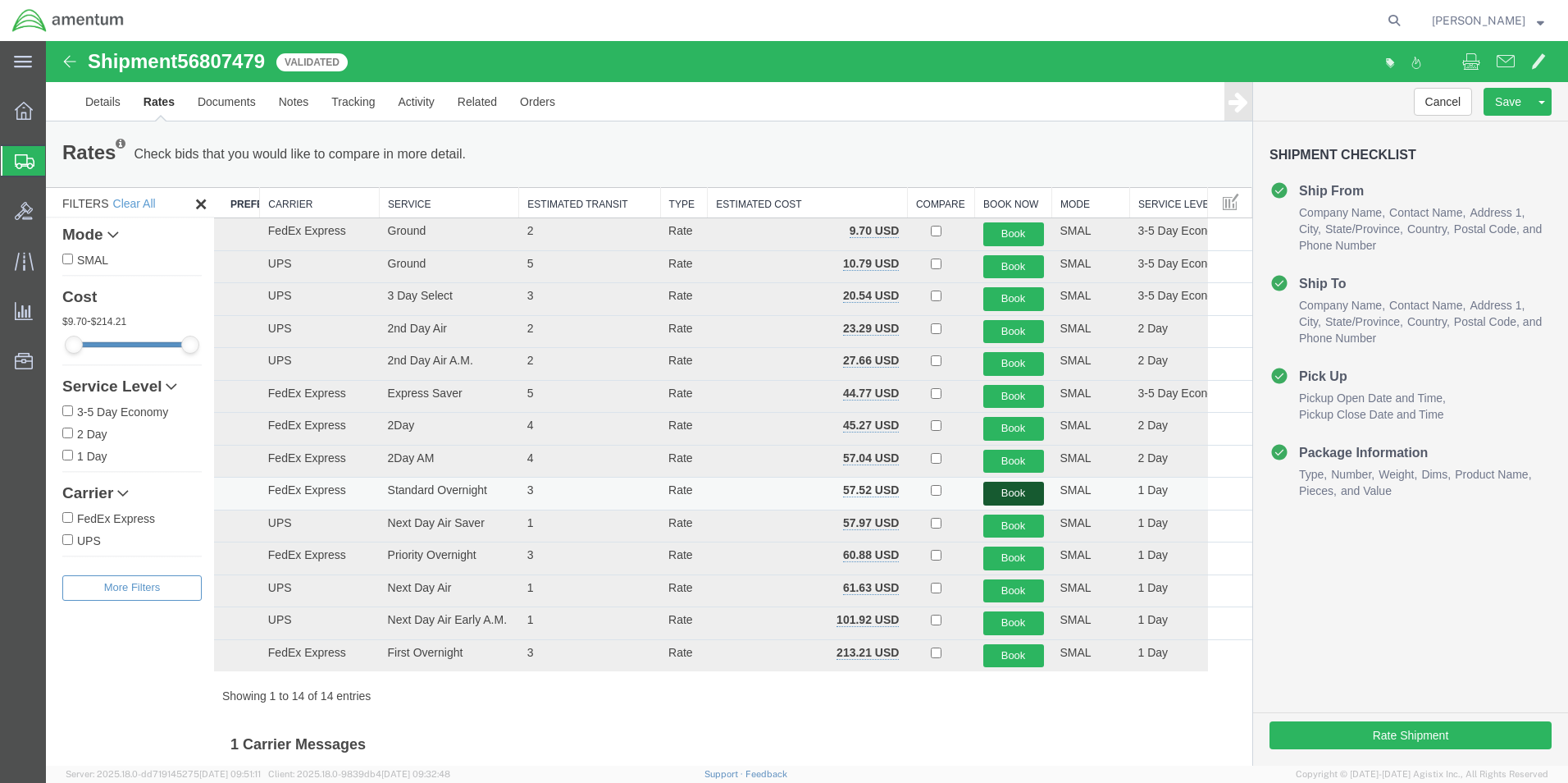
click at [984, 492] on button "Book" at bounding box center [1013, 493] width 60 height 24
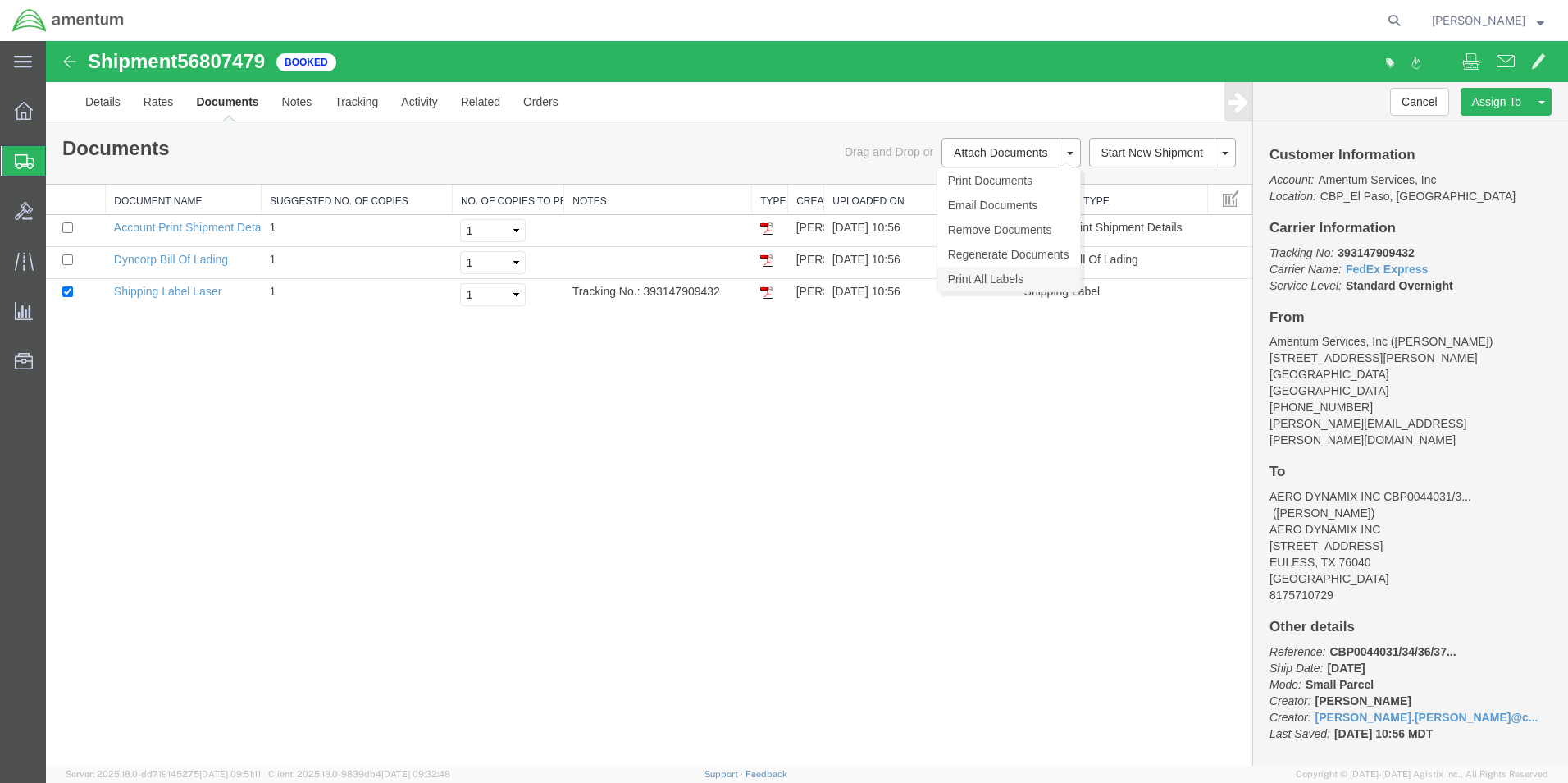
click at [980, 279] on link "Print All Labels" at bounding box center [1008, 279] width 143 height 25
click at [693, 286] on td "Tracking No.: 393147909432" at bounding box center [658, 295] width 188 height 32
copy td "393147909432"
